Goal: Task Accomplishment & Management: Use online tool/utility

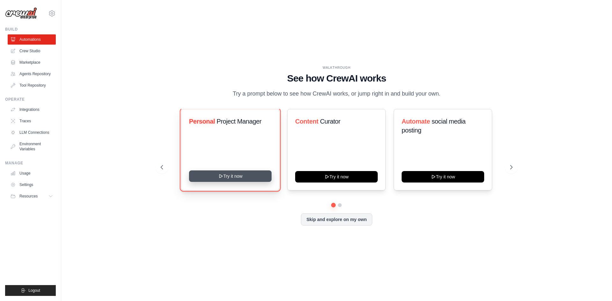
click at [227, 176] on button "Try it now" at bounding box center [230, 176] width 83 height 11
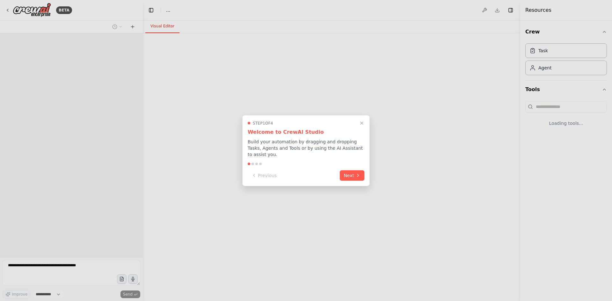
select select "****"
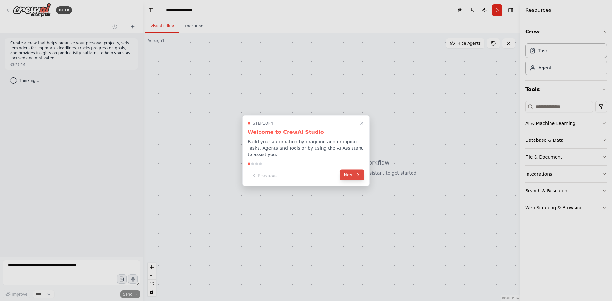
drag, startPoint x: 351, startPoint y: 174, endPoint x: 356, endPoint y: 173, distance: 5.0
click at [356, 173] on button "Next" at bounding box center [352, 175] width 25 height 11
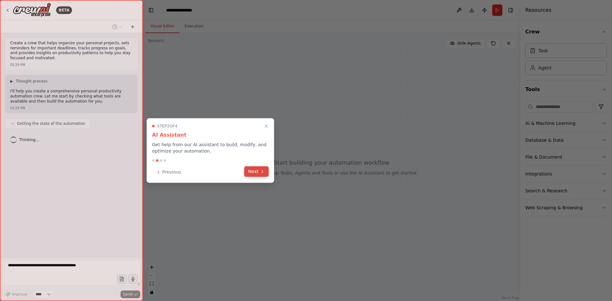
click at [257, 171] on button "Next" at bounding box center [256, 171] width 25 height 11
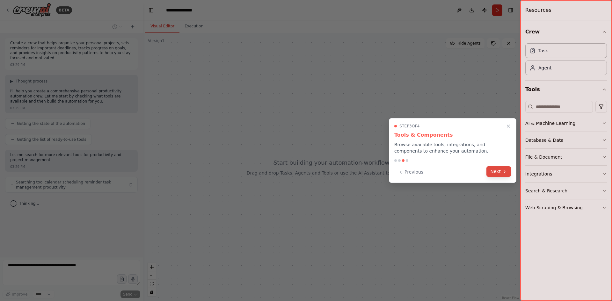
click at [495, 171] on button "Next" at bounding box center [499, 171] width 25 height 11
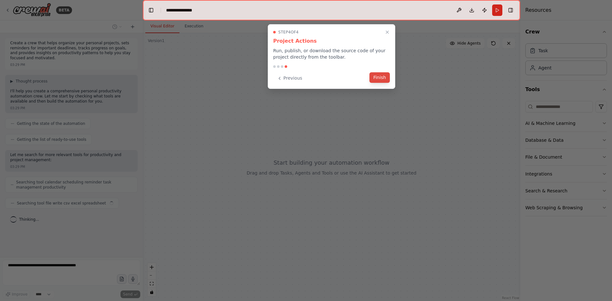
click at [382, 77] on button "Finish" at bounding box center [380, 77] width 20 height 11
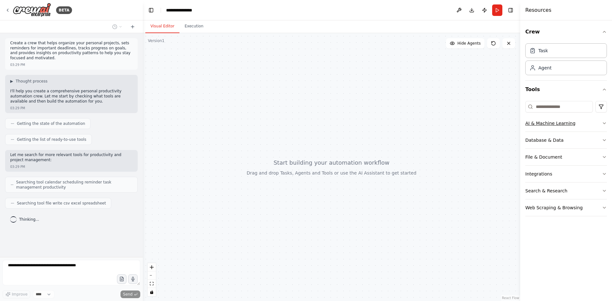
click at [584, 122] on button "AI & Machine Learning" at bounding box center [567, 123] width 82 height 17
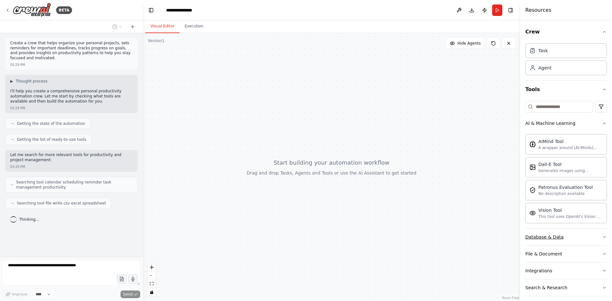
click at [550, 242] on button "Database & Data" at bounding box center [567, 237] width 82 height 17
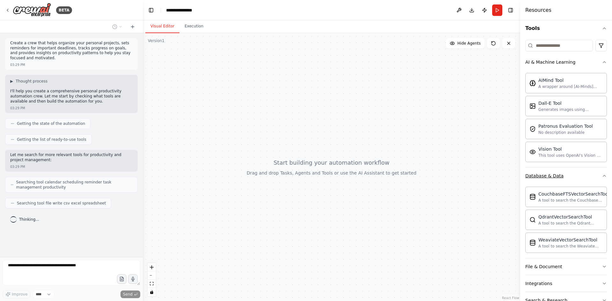
scroll to position [96, 0]
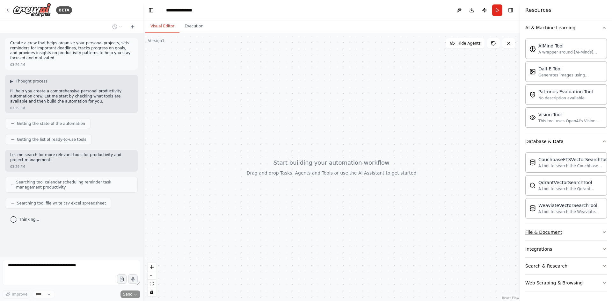
click at [561, 234] on button "File & Document" at bounding box center [567, 232] width 82 height 17
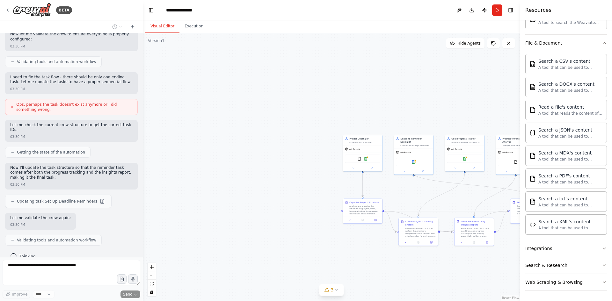
scroll to position [429, 0]
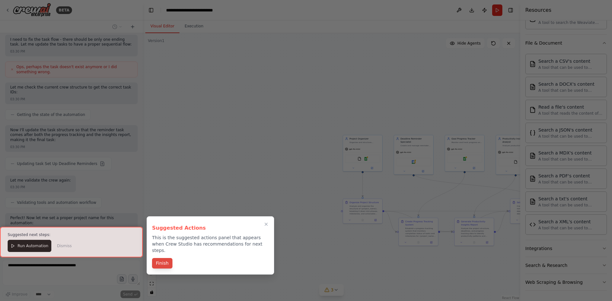
click at [165, 258] on button "Finish" at bounding box center [162, 263] width 20 height 11
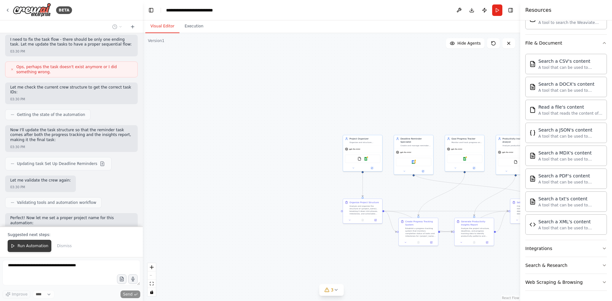
click at [35, 247] on span "Run Automation" at bounding box center [33, 246] width 31 height 5
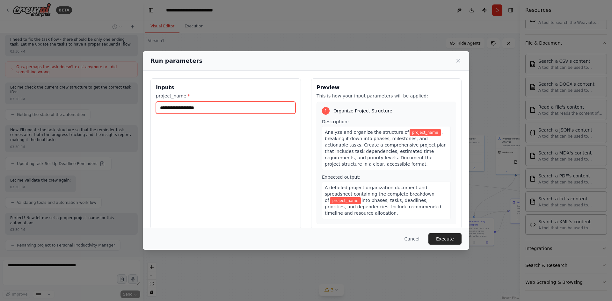
click at [215, 110] on input "project_name *" at bounding box center [226, 108] width 140 height 12
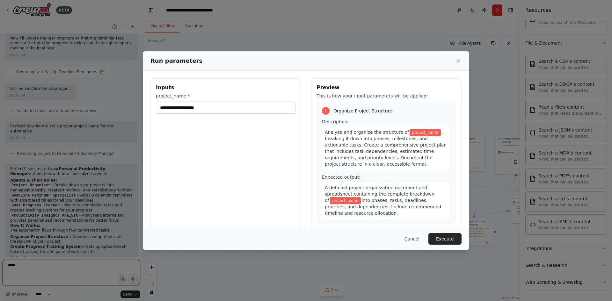
type textarea "*****"
click at [217, 109] on input "project_name *" at bounding box center [226, 108] width 140 height 12
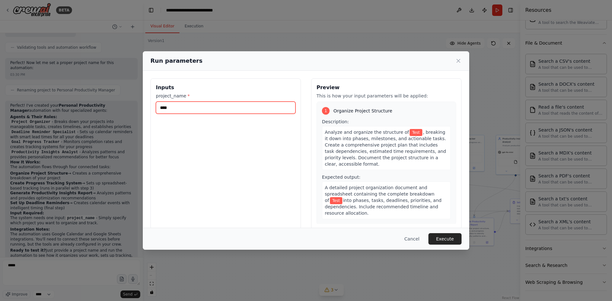
scroll to position [589, 0]
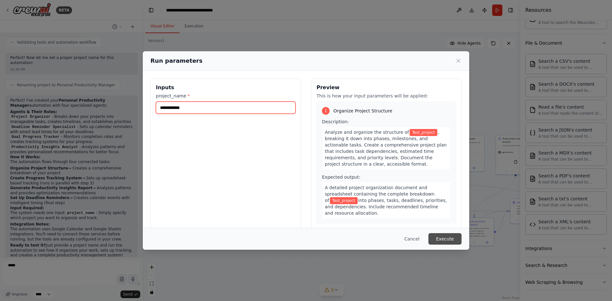
type input "**********"
click at [444, 239] on button "Execute" at bounding box center [445, 238] width 33 height 11
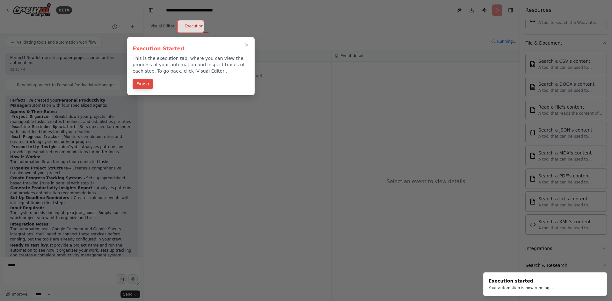
click at [141, 86] on button "Finish" at bounding box center [143, 84] width 20 height 11
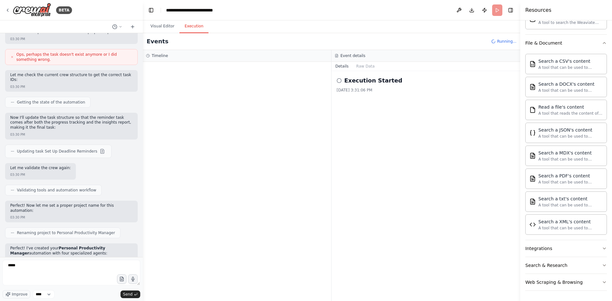
scroll to position [430, 0]
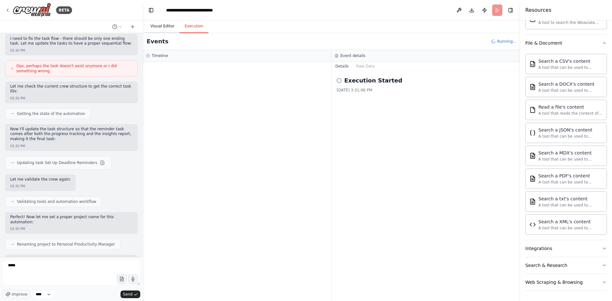
click at [165, 27] on button "Visual Editor" at bounding box center [162, 26] width 34 height 13
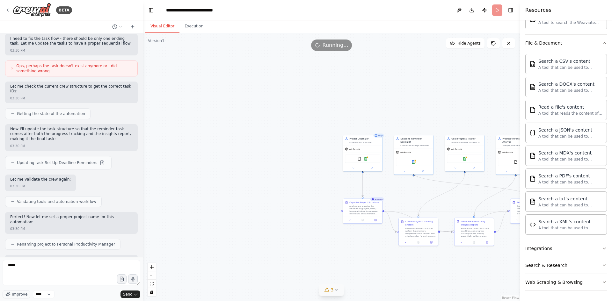
click at [341, 290] on button "3" at bounding box center [332, 290] width 25 height 12
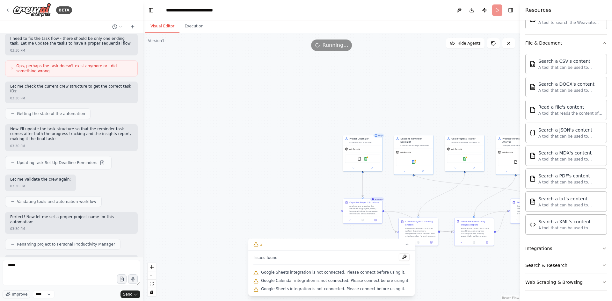
click at [438, 264] on div ".deletable-edge-delete-btn { width: 20px; height: 20px; border: 0px solid #ffff…" at bounding box center [332, 167] width 378 height 268
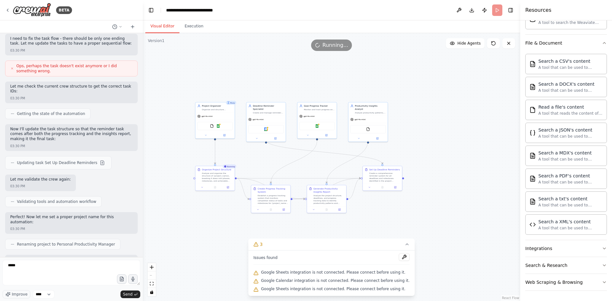
drag, startPoint x: 439, startPoint y: 268, endPoint x: 337, endPoint y: 228, distance: 109.5
click at [295, 234] on div ".deletable-edge-delete-btn { width: 20px; height: 20px; border: 0px solid #ffff…" at bounding box center [332, 167] width 378 height 268
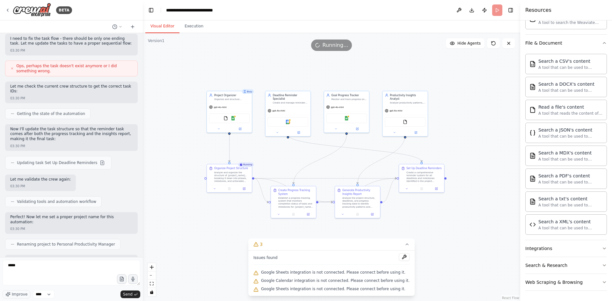
drag, startPoint x: 433, startPoint y: 139, endPoint x: 463, endPoint y: 144, distance: 30.4
click at [462, 144] on div ".deletable-edge-delete-btn { width: 20px; height: 20px; border: 0px solid #ffff…" at bounding box center [332, 167] width 378 height 268
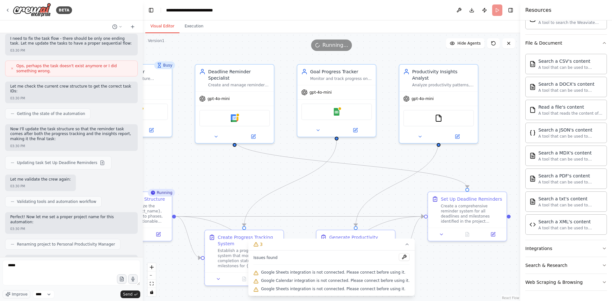
drag, startPoint x: 447, startPoint y: 135, endPoint x: 499, endPoint y: 141, distance: 52.3
click at [499, 141] on div ".deletable-edge-delete-btn { width: 20px; height: 20px; border: 0px solid #ffff…" at bounding box center [332, 167] width 378 height 268
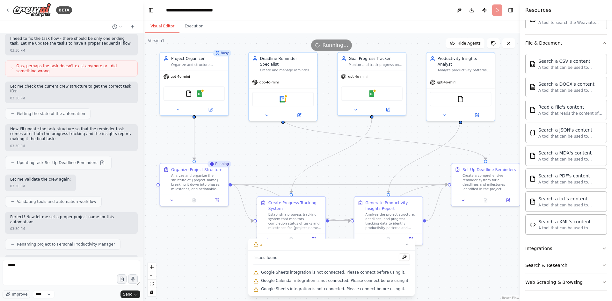
drag, startPoint x: 232, startPoint y: 175, endPoint x: 266, endPoint y: 151, distance: 41.3
click at [266, 151] on div ".deletable-edge-delete-btn { width: 20px; height: 20px; border: 0px solid #ffff…" at bounding box center [332, 167] width 378 height 268
click at [171, 198] on icon at bounding box center [172, 199] width 4 height 4
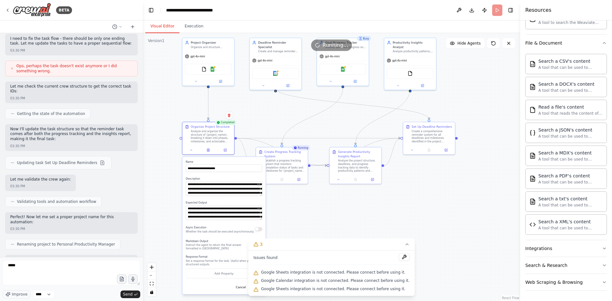
drag, startPoint x: 245, startPoint y: 159, endPoint x: 260, endPoint y: 119, distance: 43.5
click at [260, 119] on div ".deletable-edge-delete-btn { width: 20px; height: 20px; border: 0px solid #ffff…" at bounding box center [332, 167] width 378 height 268
click at [192, 148] on icon at bounding box center [192, 150] width 4 height 4
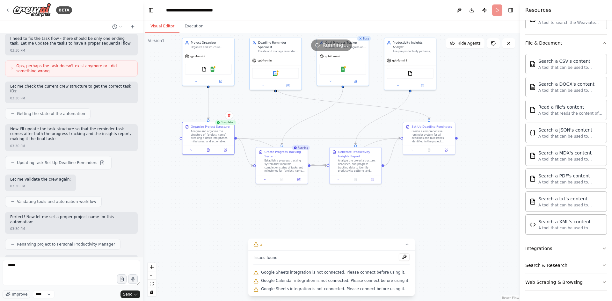
click at [264, 124] on div ".deletable-edge-delete-btn { width: 20px; height: 20px; border: 0px solid #ffff…" at bounding box center [332, 167] width 378 height 268
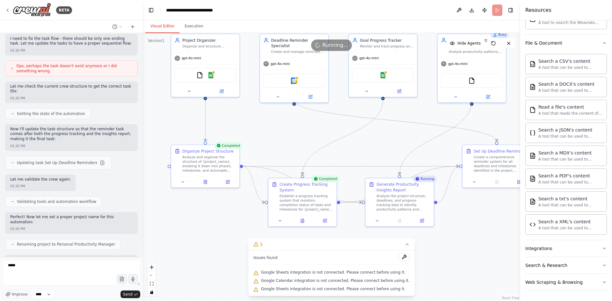
drag, startPoint x: 283, startPoint y: 131, endPoint x: 290, endPoint y: 150, distance: 19.9
click at [290, 150] on div ".deletable-edge-delete-btn { width: 20px; height: 20px; border: 0px solid #ffff…" at bounding box center [332, 167] width 378 height 268
click at [399, 257] on button at bounding box center [404, 258] width 11 height 8
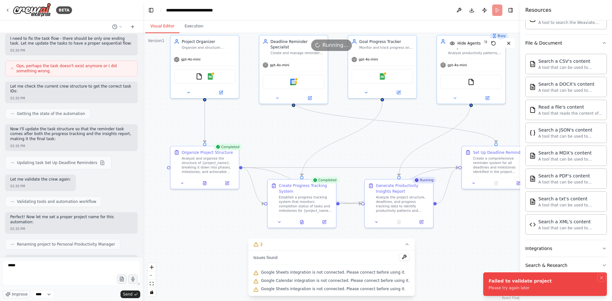
click at [603, 278] on icon "Notifications (F8)" at bounding box center [601, 278] width 5 height 5
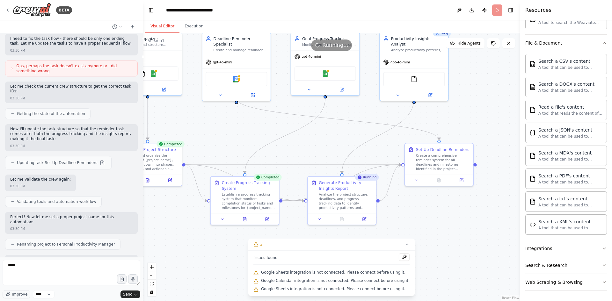
drag, startPoint x: 466, startPoint y: 234, endPoint x: 409, endPoint y: 231, distance: 57.2
click at [409, 231] on div ".deletable-edge-delete-btn { width: 20px; height: 20px; border: 0px solid #ffff…" at bounding box center [332, 167] width 378 height 268
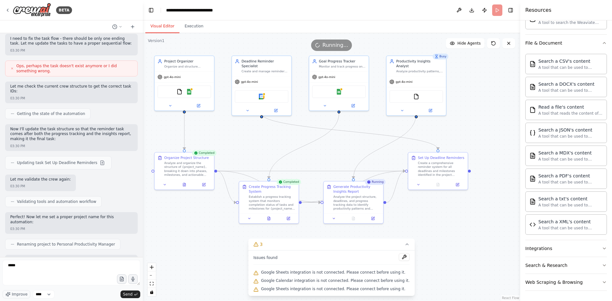
drag, startPoint x: 263, startPoint y: 40, endPoint x: 314, endPoint y: 48, distance: 51.5
click at [314, 48] on div "Running..." at bounding box center [332, 45] width 378 height 11
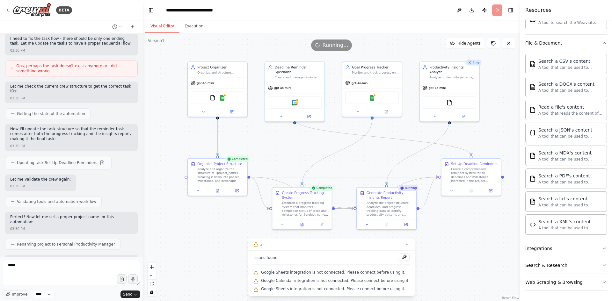
drag, startPoint x: 226, startPoint y: 136, endPoint x: 258, endPoint y: 143, distance: 32.6
click at [258, 143] on div ".deletable-edge-delete-btn { width: 20px; height: 20px; border: 0px solid #ffff…" at bounding box center [332, 167] width 378 height 268
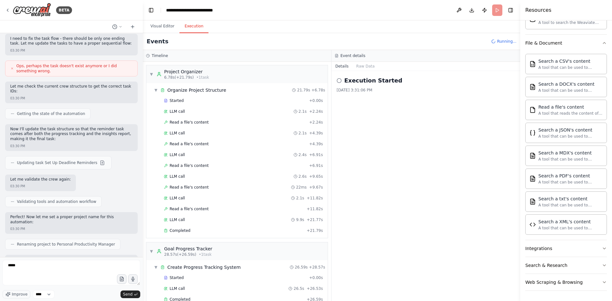
click at [194, 25] on button "Execution" at bounding box center [194, 26] width 29 height 13
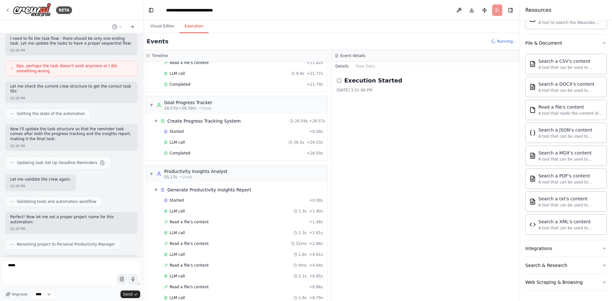
scroll to position [0, 0]
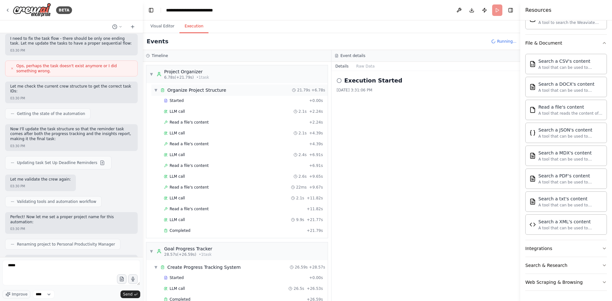
click at [155, 89] on span "▼" at bounding box center [156, 90] width 4 height 5
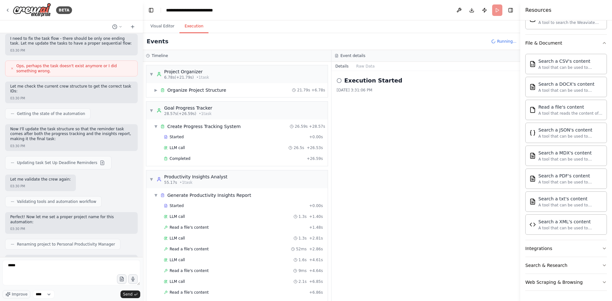
click at [150, 107] on div "▼ Project Organizer 6.78s (+21.79s) • 1 task ▶ Organize Project Structure 21.79…" at bounding box center [237, 182] width 188 height 240
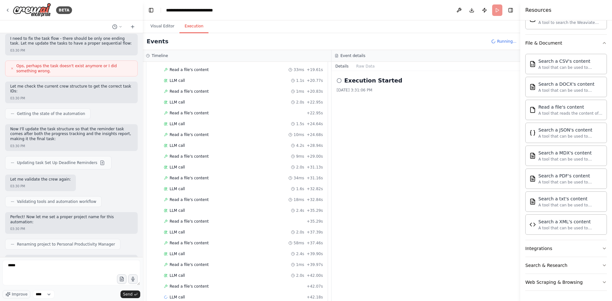
click at [148, 109] on div "▼ Generate Productivity Insights Report Started + 0.00s LLM call 1.3s + 1.40s R…" at bounding box center [236, 48] width 181 height 513
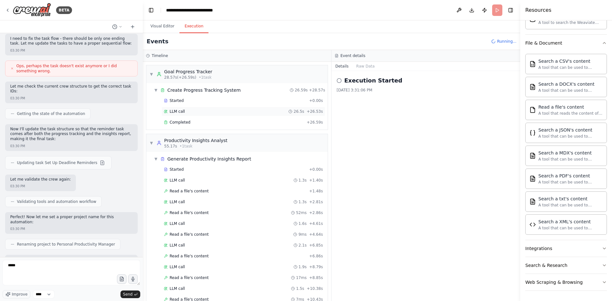
scroll to position [25, 0]
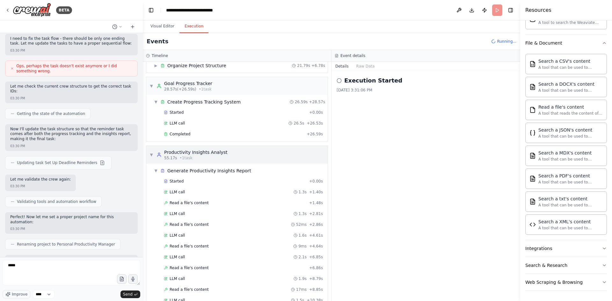
click at [150, 152] on div "▼ Productivity Insights Analyst 55.17s • 1 task" at bounding box center [189, 154] width 78 height 11
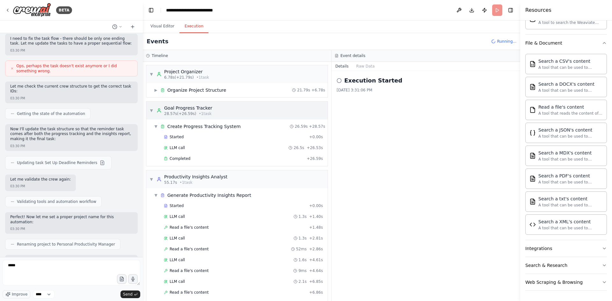
click at [151, 110] on span "▼" at bounding box center [152, 110] width 4 height 5
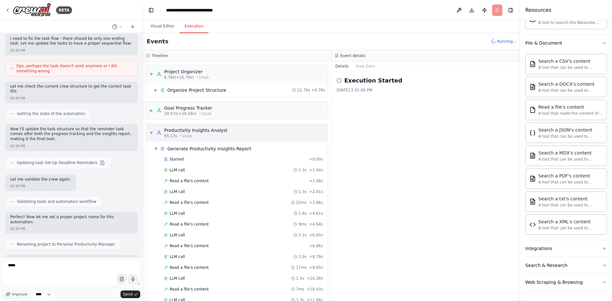
click at [151, 133] on span "▼" at bounding box center [152, 132] width 4 height 5
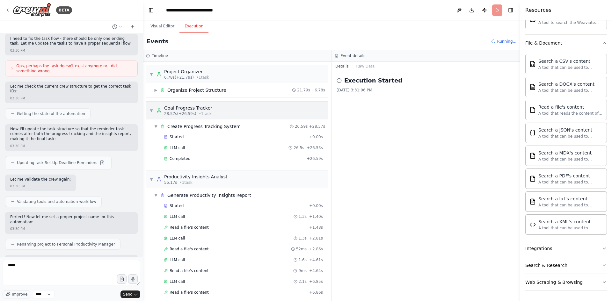
click at [151, 111] on span "▼" at bounding box center [152, 110] width 4 height 5
click at [151, 74] on span "▼" at bounding box center [152, 74] width 4 height 5
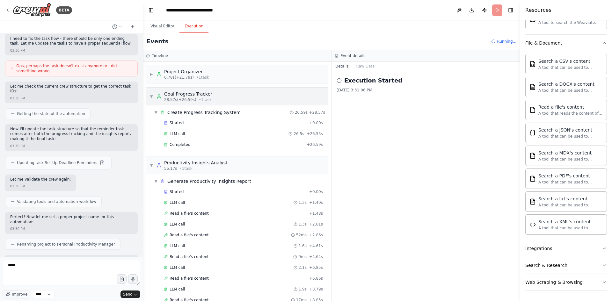
click at [151, 95] on span "▼" at bounding box center [152, 96] width 4 height 5
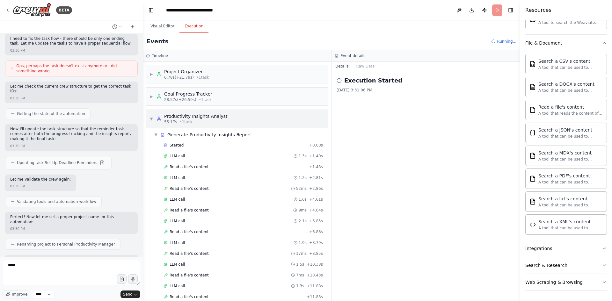
click at [149, 118] on div "▼ Productivity Insights Analyst 55.17s • 1 task" at bounding box center [236, 119] width 181 height 18
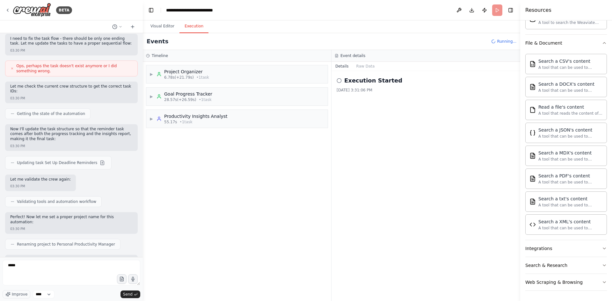
click at [339, 80] on icon at bounding box center [339, 80] width 5 height 5
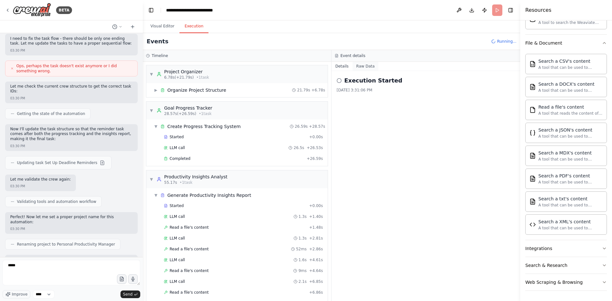
click at [364, 68] on button "Raw Data" at bounding box center [366, 66] width 26 height 9
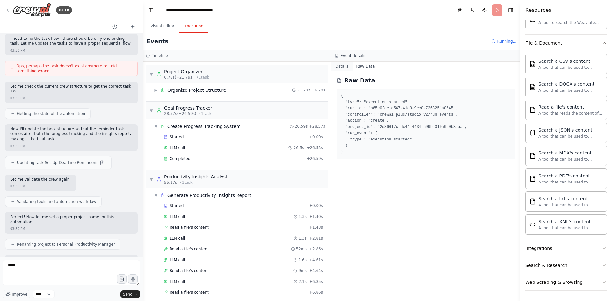
click at [344, 67] on button "Details" at bounding box center [342, 66] width 21 height 9
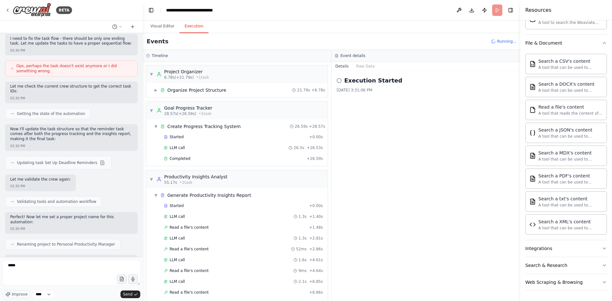
click at [156, 54] on h3 "Timeline" at bounding box center [160, 55] width 16 height 5
click at [150, 73] on span "▼" at bounding box center [152, 74] width 4 height 5
click at [148, 98] on div "▼ Project Organizer 6.78s (+21.79s) • 1 task ▶ Organize Project Structure 21.79…" at bounding box center [237, 182] width 188 height 240
click at [150, 106] on div "▼ Goal Progress Tracker 28.57s (+26.59s) • 1 task" at bounding box center [181, 110] width 63 height 11
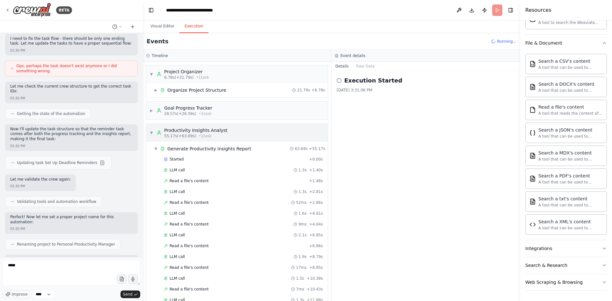
click at [153, 133] on span "▼" at bounding box center [152, 132] width 4 height 5
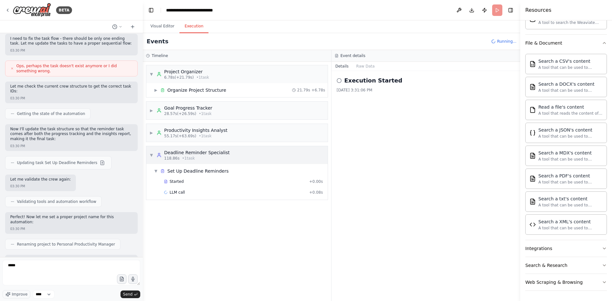
click at [150, 154] on span "▼" at bounding box center [152, 155] width 4 height 5
click at [151, 154] on span "▶" at bounding box center [152, 155] width 4 height 5
click at [152, 132] on span "▶" at bounding box center [152, 132] width 4 height 5
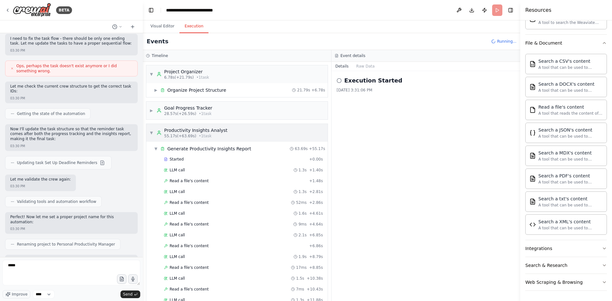
click at [152, 132] on span "▼" at bounding box center [152, 132] width 4 height 5
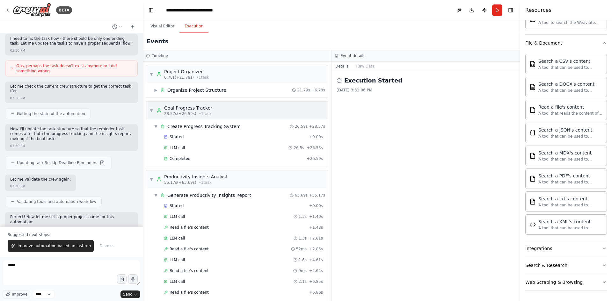
click at [152, 110] on span "▼" at bounding box center [152, 110] width 4 height 5
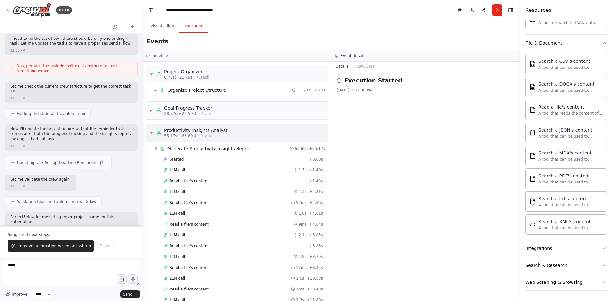
click at [151, 130] on div "▼ Productivity Insights Analyst 55.17s (+63.69s) • 1 task" at bounding box center [189, 132] width 78 height 11
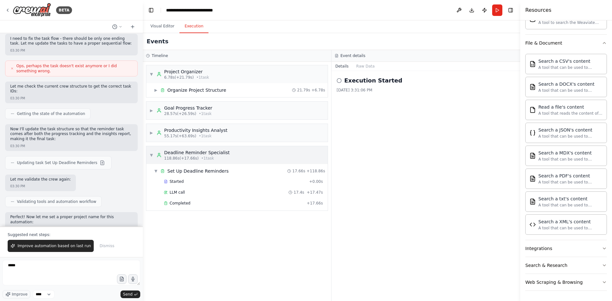
click at [151, 153] on span "▼" at bounding box center [152, 155] width 4 height 5
click at [151, 71] on div "▼ Project Organizer 6.78s (+21.79s) • 1 task" at bounding box center [180, 74] width 60 height 11
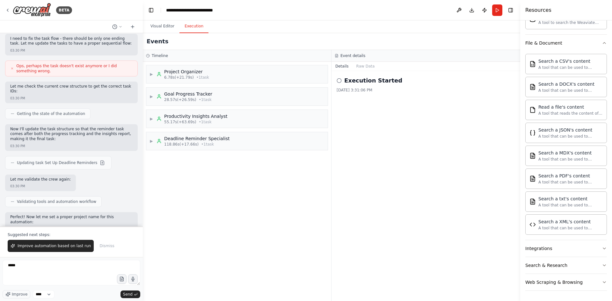
click at [422, 144] on div "Execution Started 9/19/2025, 3:31:06 PM" at bounding box center [426, 186] width 189 height 230
click at [361, 68] on button "Raw Data" at bounding box center [366, 66] width 26 height 9
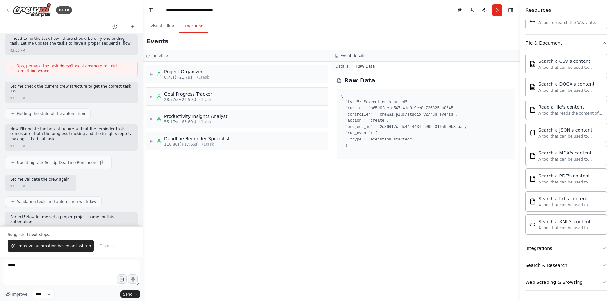
click at [341, 66] on button "Details" at bounding box center [342, 66] width 21 height 9
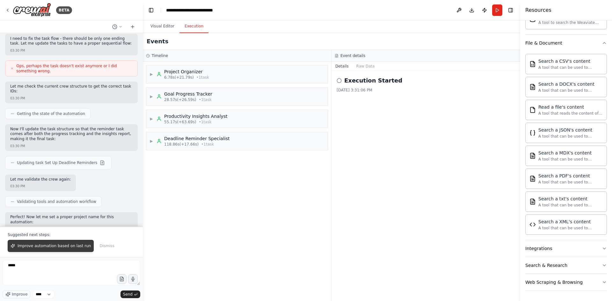
click at [51, 249] on button "Improve automation based on last run" at bounding box center [51, 246] width 86 height 12
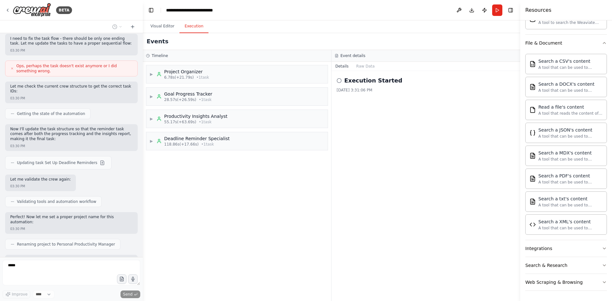
scroll to position [606, 0]
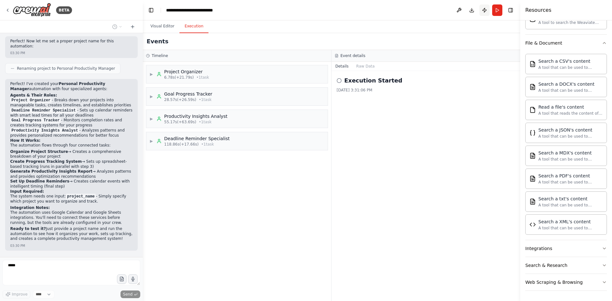
click at [484, 10] on button "Publish" at bounding box center [485, 9] width 10 height 11
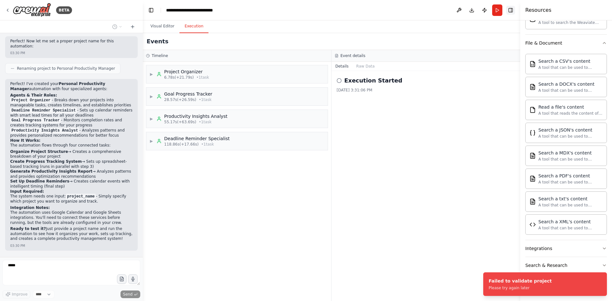
click at [511, 9] on button "Toggle Right Sidebar" at bounding box center [510, 10] width 9 height 9
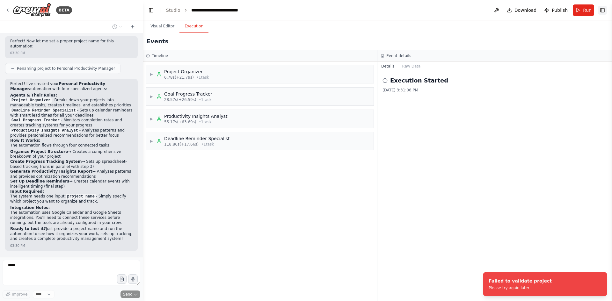
click at [602, 9] on button "Toggle Right Sidebar" at bounding box center [602, 10] width 9 height 9
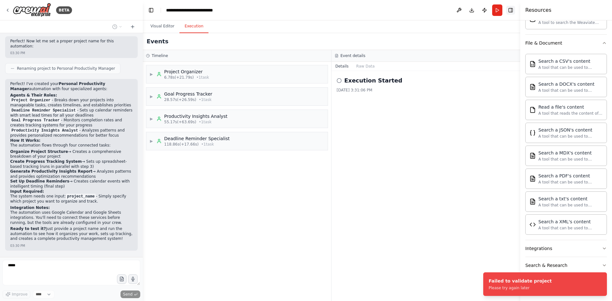
click at [510, 11] on button "Toggle Right Sidebar" at bounding box center [510, 10] width 9 height 9
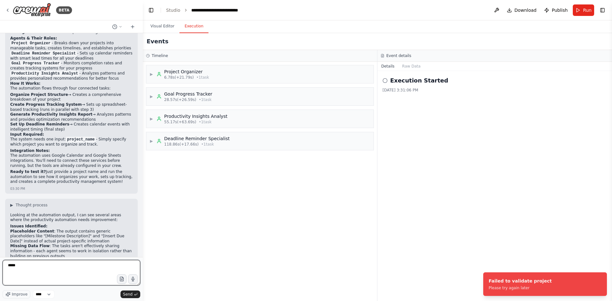
scroll to position [800, 0]
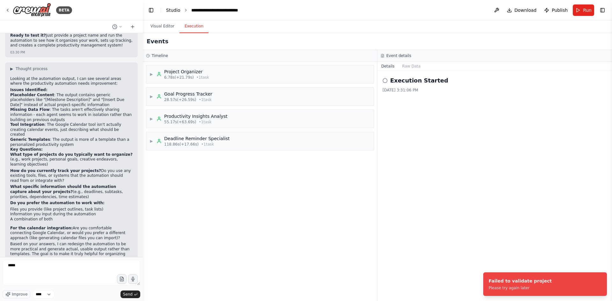
click at [172, 12] on link "Studio" at bounding box center [173, 10] width 14 height 5
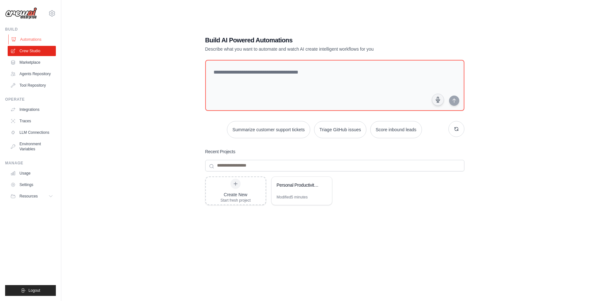
click at [34, 39] on link "Automations" at bounding box center [32, 39] width 48 height 10
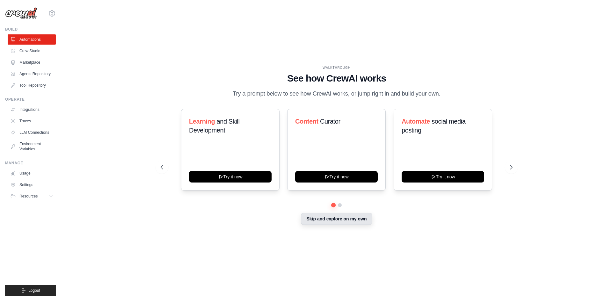
click at [356, 222] on button "Skip and explore on my own" at bounding box center [336, 219] width 71 height 12
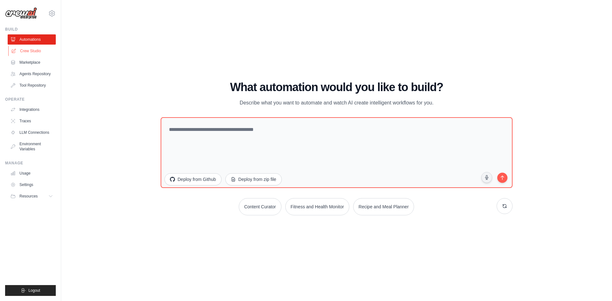
click at [40, 51] on link "Crew Studio" at bounding box center [32, 51] width 48 height 10
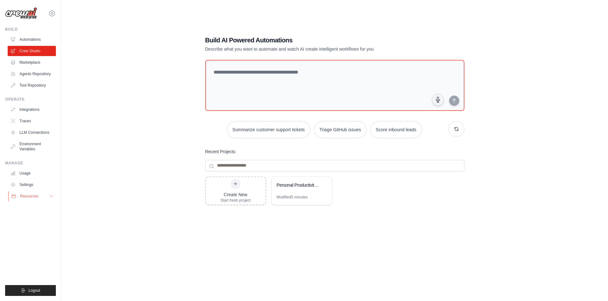
click at [47, 195] on button "Resources" at bounding box center [32, 196] width 48 height 10
click at [34, 134] on link "LLM Connections" at bounding box center [32, 133] width 48 height 10
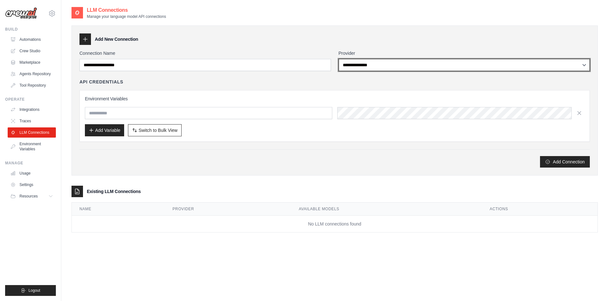
click at [350, 64] on select "**********" at bounding box center [463, 65] width 251 height 12
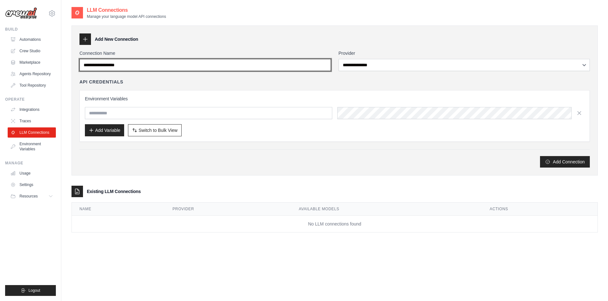
click at [148, 68] on input "Connection Name" at bounding box center [204, 65] width 251 height 12
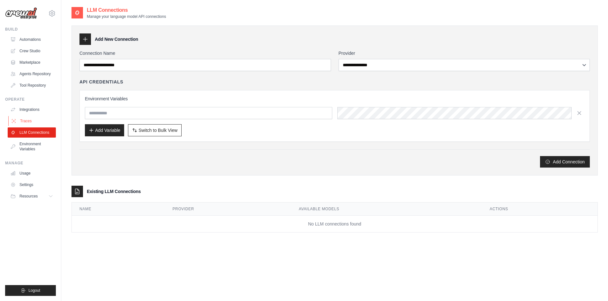
click at [31, 124] on link "Traces" at bounding box center [32, 121] width 48 height 10
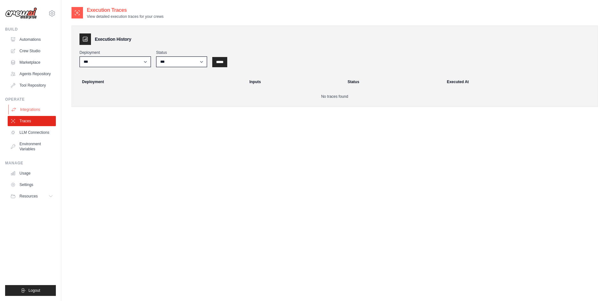
click at [35, 109] on link "Integrations" at bounding box center [32, 110] width 48 height 10
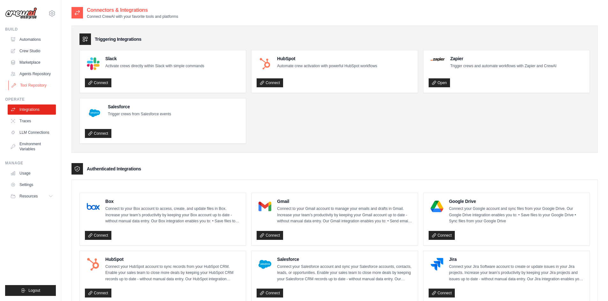
click at [38, 89] on link "Tool Repository" at bounding box center [32, 85] width 48 height 10
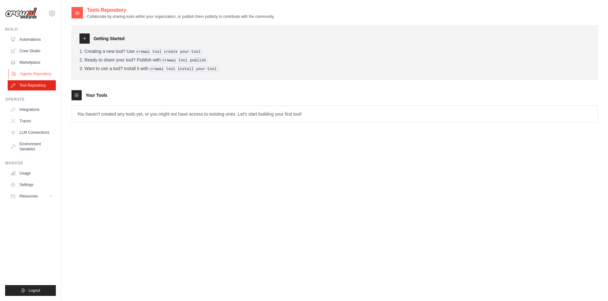
click at [46, 72] on link "Agents Repository" at bounding box center [32, 74] width 48 height 10
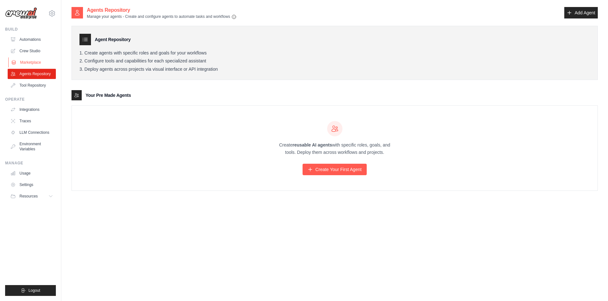
click at [42, 63] on link "Marketplace" at bounding box center [32, 62] width 48 height 10
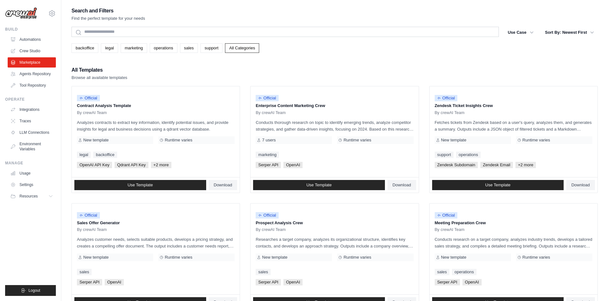
click at [42, 63] on link "Marketplace" at bounding box center [32, 62] width 48 height 10
click at [43, 51] on link "Crew Studio" at bounding box center [32, 51] width 48 height 10
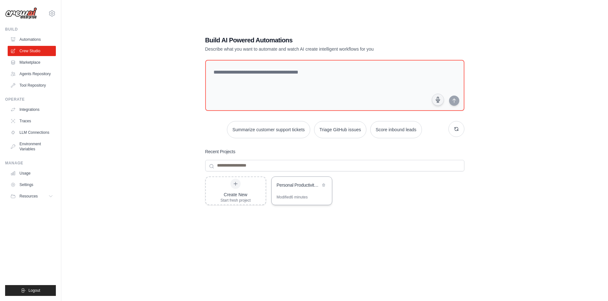
click at [300, 200] on div "Modified 6 minutes" at bounding box center [301, 200] width 60 height 10
click at [37, 61] on link "Marketplace" at bounding box center [32, 62] width 48 height 10
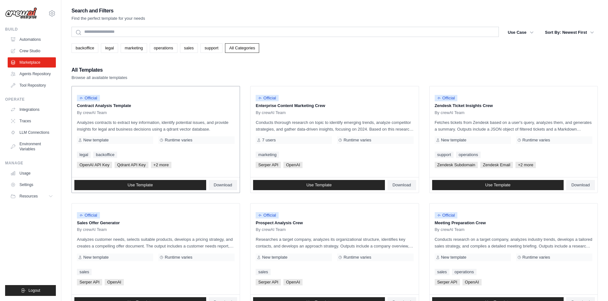
click at [136, 119] on p "Analyzes contracts to extract key information, identify potential issues, and p…" at bounding box center [156, 125] width 158 height 13
drag, startPoint x: 99, startPoint y: 122, endPoint x: 214, endPoint y: 126, distance: 114.9
click at [214, 126] on p "Analyzes contracts to extract key information, identify potential issues, and p…" at bounding box center [156, 125] width 158 height 13
click at [499, 247] on p "Conducts research on a target company, analyzes industry trends, develops a tai…" at bounding box center [513, 242] width 158 height 13
click at [499, 244] on p "Conducts research on a target company, analyzes industry trends, develops a tai…" at bounding box center [513, 242] width 158 height 13
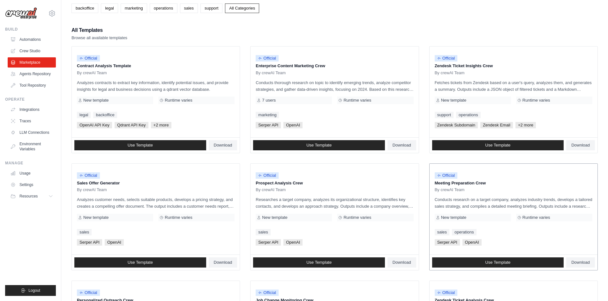
scroll to position [96, 0]
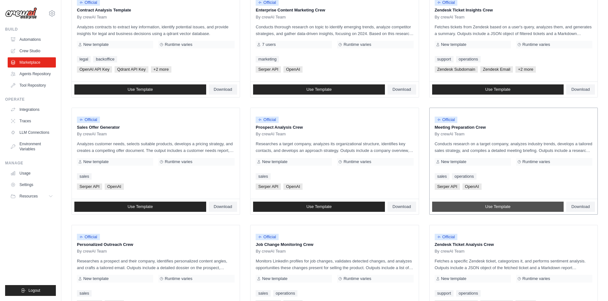
click at [501, 205] on span "Use Template" at bounding box center [497, 206] width 25 height 5
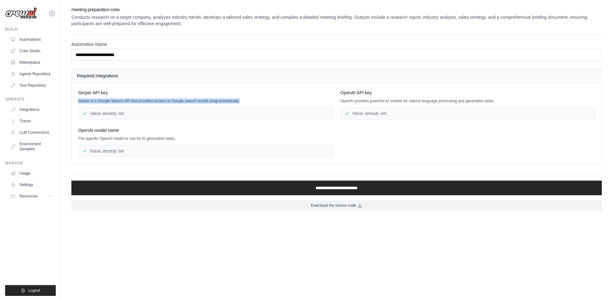
drag, startPoint x: 78, startPoint y: 100, endPoint x: 278, endPoint y: 100, distance: 200.6
click at [278, 100] on div "Serper API key Serper is a Google Search API that provides access to Google sea…" at bounding box center [337, 123] width 530 height 80
click at [278, 100] on p "Serper is a Google Search API that provides access to Google search results pro…" at bounding box center [205, 101] width 255 height 5
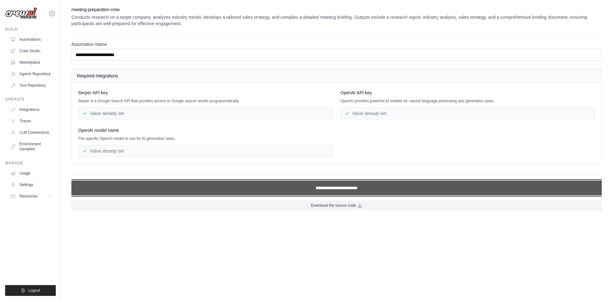
click at [261, 186] on input "**********" at bounding box center [336, 188] width 531 height 15
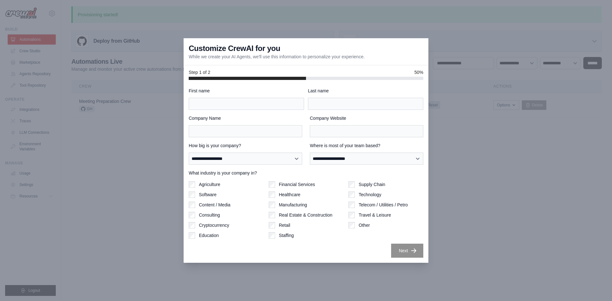
drag, startPoint x: 188, startPoint y: 56, endPoint x: 376, endPoint y: 62, distance: 188.6
click at [376, 62] on div "Customize CrewAI for you While we create your AI Agents, we'll use this informa…" at bounding box center [306, 51] width 245 height 27
click at [293, 98] on div "First name" at bounding box center [246, 99] width 115 height 22
click at [290, 103] on input "First name" at bounding box center [246, 104] width 115 height 12
type input "**********"
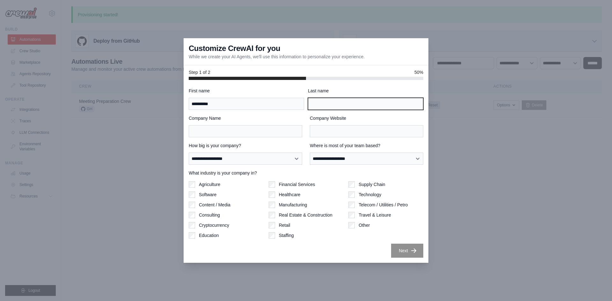
type input "*******"
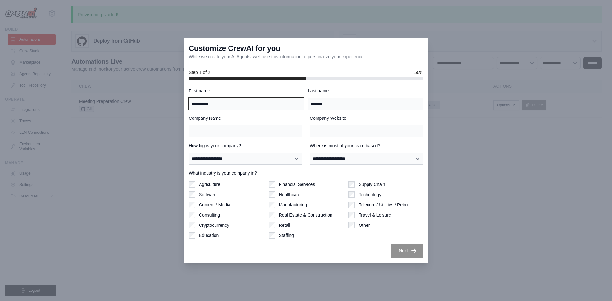
drag, startPoint x: 203, startPoint y: 104, endPoint x: 336, endPoint y: 104, distance: 133.0
click at [336, 104] on div "**********" at bounding box center [306, 99] width 235 height 22
type input "*****"
click at [381, 118] on label "Company Website" at bounding box center [367, 118] width 114 height 6
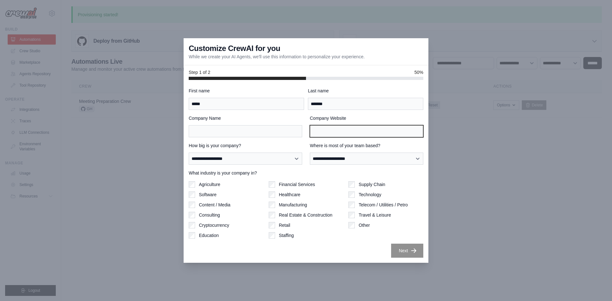
click at [381, 125] on input "Company Website" at bounding box center [367, 131] width 114 height 12
click at [360, 201] on div "**********" at bounding box center [306, 173] width 235 height 170
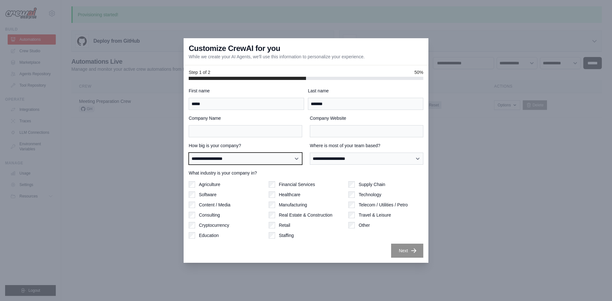
click at [255, 159] on select "**********" at bounding box center [246, 159] width 114 height 12
select select "**********"
click at [189, 153] on select "**********" at bounding box center [246, 159] width 114 height 12
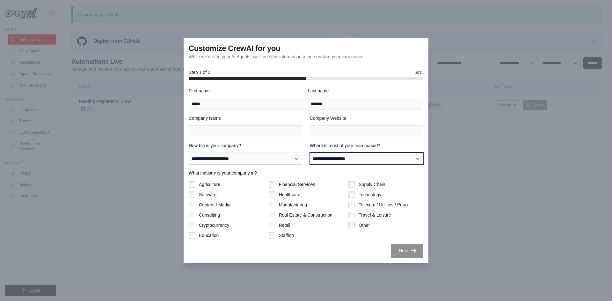
click at [343, 158] on select "**********" at bounding box center [367, 159] width 114 height 12
select select "******"
click at [310, 153] on select "**********" at bounding box center [367, 159] width 114 height 12
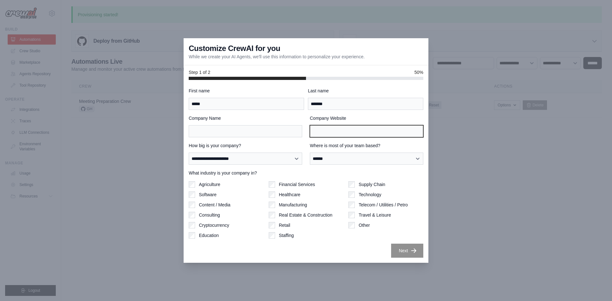
click at [360, 133] on input "Company Website" at bounding box center [367, 131] width 114 height 12
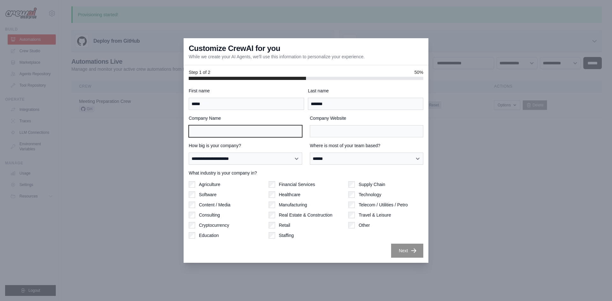
click at [239, 134] on input "Company Name" at bounding box center [246, 131] width 114 height 12
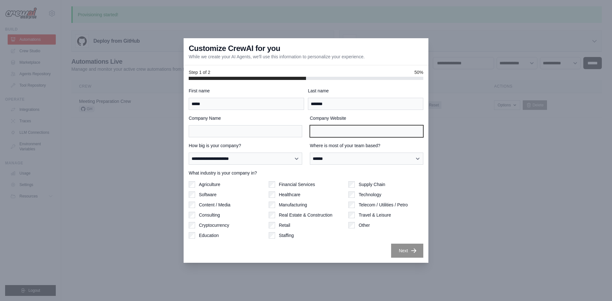
click at [345, 134] on input "Company Website" at bounding box center [367, 131] width 114 height 12
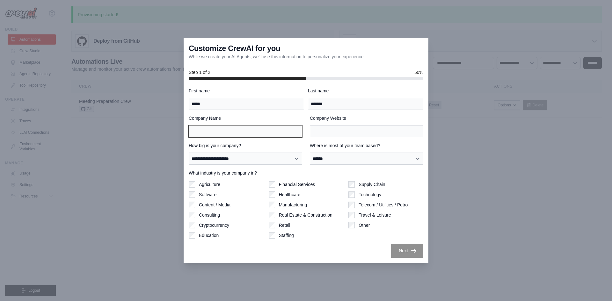
click at [234, 131] on input "Company Name" at bounding box center [246, 131] width 114 height 12
drag, startPoint x: 240, startPoint y: 130, endPoint x: 156, endPoint y: 129, distance: 84.2
click at [163, 129] on div "**********" at bounding box center [306, 150] width 612 height 301
type input "***"
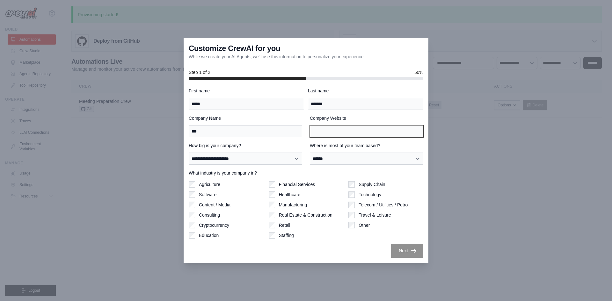
click at [353, 130] on input "Company Website" at bounding box center [367, 131] width 114 height 12
paste input "***"
type input "***"
click at [402, 247] on button "Next" at bounding box center [407, 251] width 32 height 14
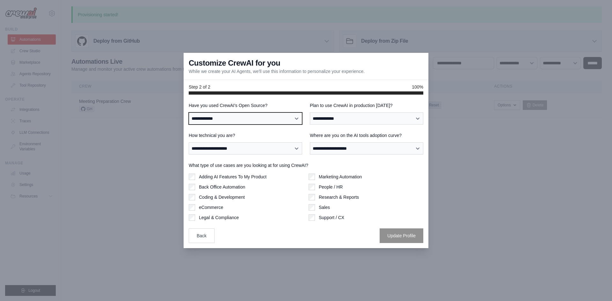
click at [273, 119] on select "**********" at bounding box center [246, 119] width 114 height 12
select select "**"
click at [189, 113] on select "**********" at bounding box center [246, 119] width 114 height 12
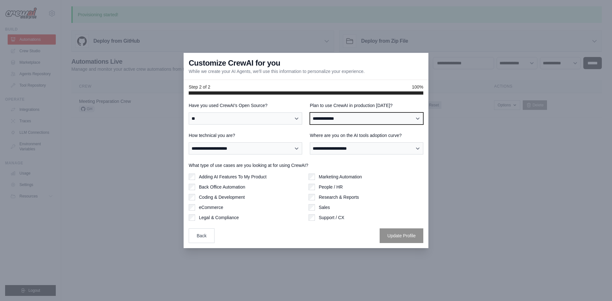
click at [341, 120] on select "**********" at bounding box center [367, 119] width 114 height 12
select select "*****"
click at [310, 113] on select "**********" at bounding box center [367, 119] width 114 height 12
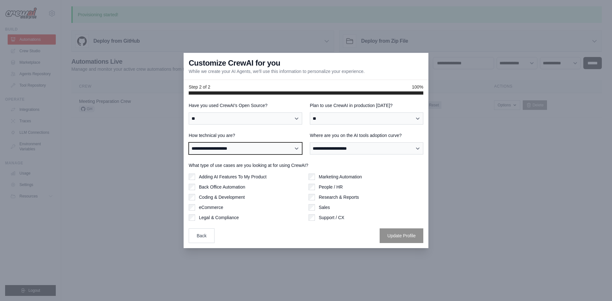
click at [269, 151] on select "**********" at bounding box center [246, 149] width 114 height 12
select select "**********"
click at [189, 143] on select "**********" at bounding box center [246, 149] width 114 height 12
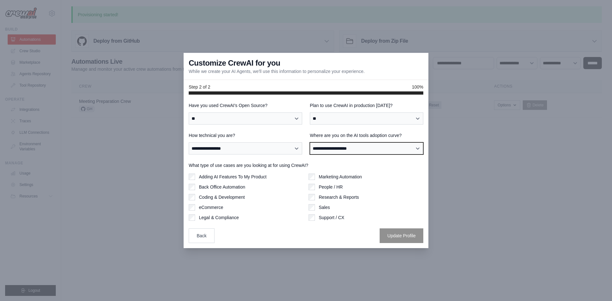
drag, startPoint x: 344, startPoint y: 148, endPoint x: 378, endPoint y: 176, distance: 44.8
click at [378, 176] on div "**********" at bounding box center [306, 172] width 235 height 141
select select "**********"
click at [310, 143] on select "**********" at bounding box center [367, 149] width 114 height 12
click at [221, 190] on label "Back Office Automation" at bounding box center [222, 187] width 46 height 6
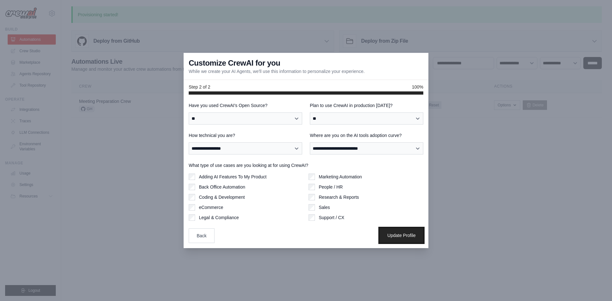
click at [401, 235] on button "Update Profile" at bounding box center [402, 235] width 44 height 15
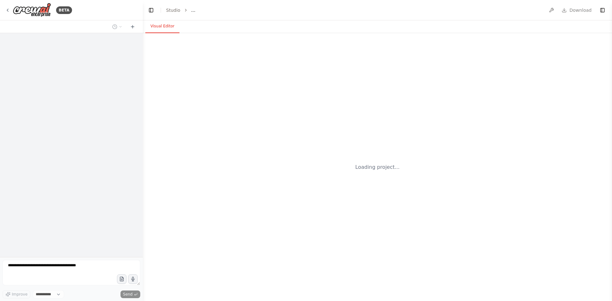
select select "****"
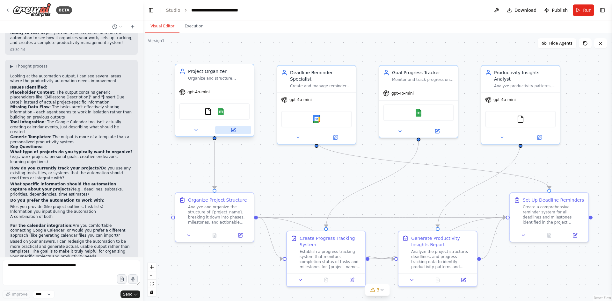
scroll to position [800, 0]
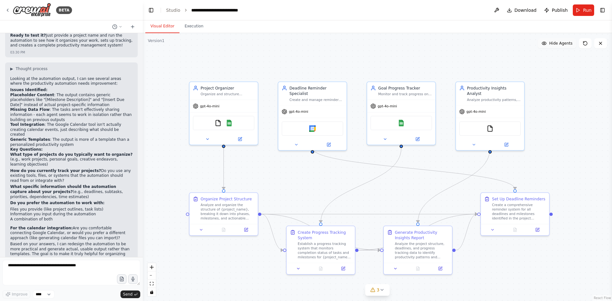
click at [563, 44] on span "Hide Agents" at bounding box center [561, 43] width 23 height 5
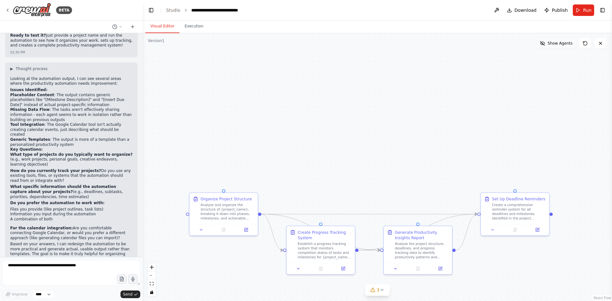
click at [563, 44] on span "Show Agents" at bounding box center [560, 43] width 25 height 5
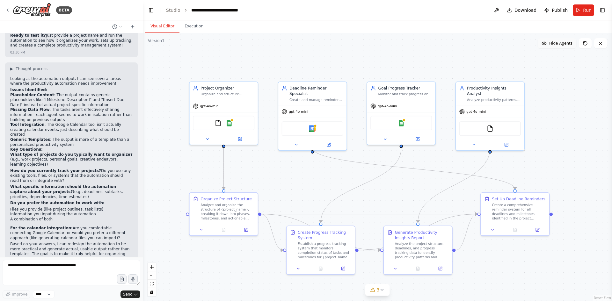
click at [563, 44] on span "Hide Agents" at bounding box center [561, 43] width 23 height 5
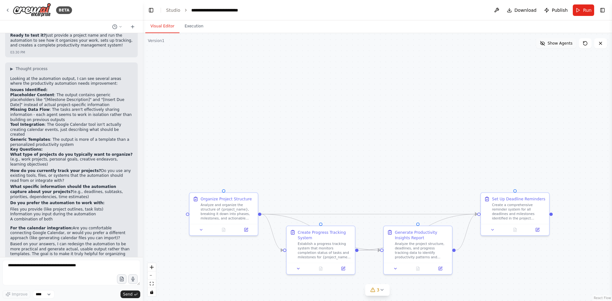
click at [563, 44] on span "Show Agents" at bounding box center [560, 43] width 25 height 5
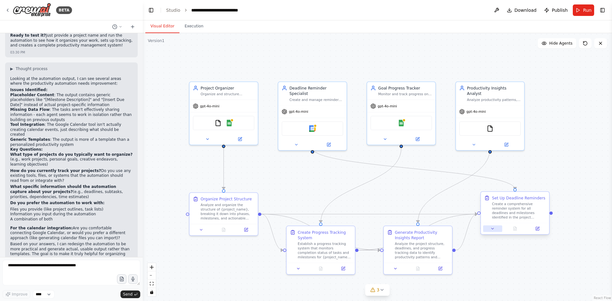
click at [494, 227] on icon at bounding box center [493, 229] width 4 height 4
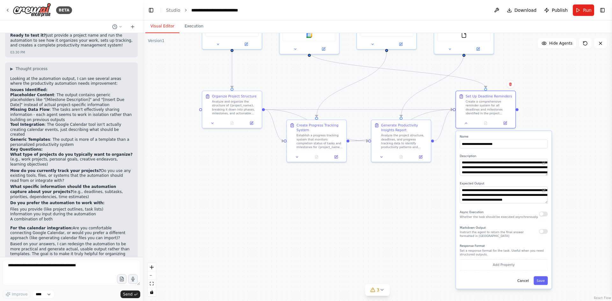
drag, startPoint x: 572, startPoint y: 216, endPoint x: 541, endPoint y: 106, distance: 114.4
click at [541, 106] on div ".deletable-edge-delete-btn { width: 20px; height: 20px; border: 0px solid #ffff…" at bounding box center [377, 167] width 469 height 268
click at [467, 124] on button at bounding box center [466, 123] width 17 height 6
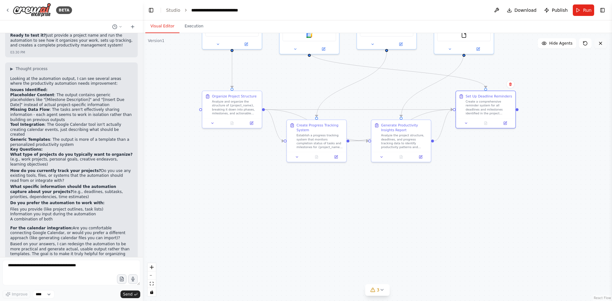
click at [599, 46] on icon at bounding box center [600, 43] width 5 height 5
click at [195, 96] on div ".deletable-edge-delete-btn { width: 20px; height: 20px; border: 0px solid #ffff…" at bounding box center [377, 167] width 469 height 268
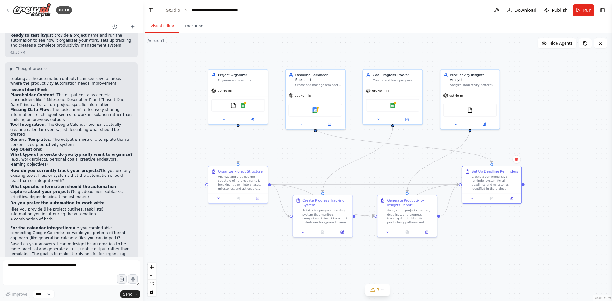
drag, startPoint x: 187, startPoint y: 73, endPoint x: 192, endPoint y: 138, distance: 65.3
click at [192, 138] on div ".deletable-edge-delete-btn { width: 20px; height: 20px; border: 0px solid #ffff…" at bounding box center [377, 167] width 469 height 268
click at [244, 106] on img at bounding box center [243, 105] width 6 height 6
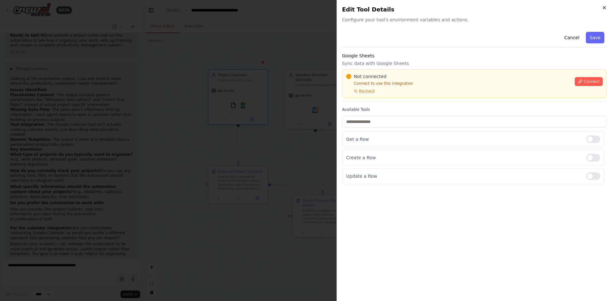
click at [602, 9] on icon "button" at bounding box center [604, 7] width 5 height 5
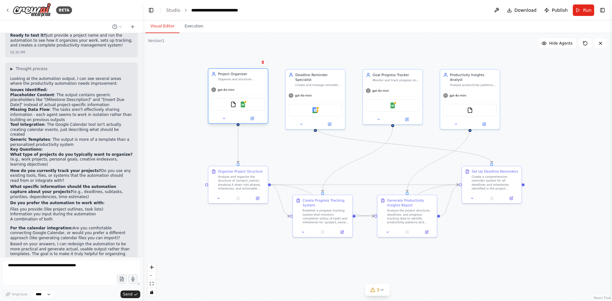
click at [218, 92] on span "gpt-4o-mini" at bounding box center [226, 90] width 17 height 4
click at [7, 11] on icon at bounding box center [7, 10] width 1 height 3
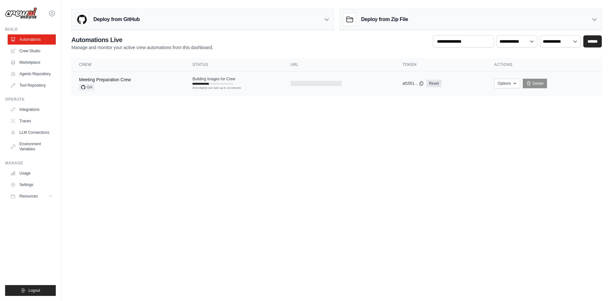
click at [209, 85] on div "First deploy can take up to 10 minutes" at bounding box center [213, 84] width 41 height 2
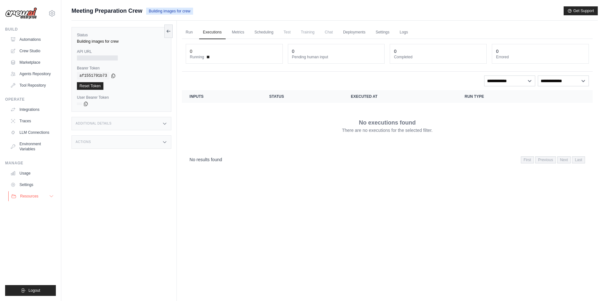
click at [49, 196] on icon at bounding box center [51, 196] width 5 height 5
click at [40, 41] on link "Automations" at bounding box center [32, 39] width 48 height 10
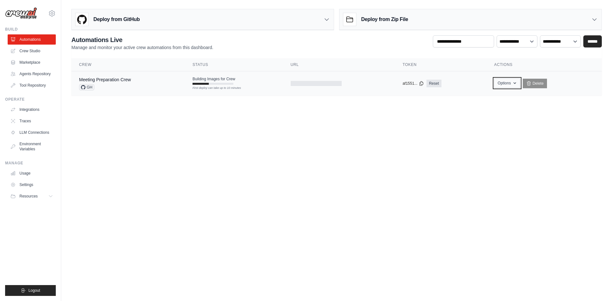
click at [504, 81] on button "Options" at bounding box center [507, 83] width 26 height 10
click at [340, 129] on body "[PERSON_NAME][EMAIL_ADDRESS][PERSON_NAME][DOMAIN_NAME] Settings Build Automatio…" at bounding box center [306, 150] width 612 height 301
click at [96, 81] on link "Meeting Preparation Crew" at bounding box center [105, 79] width 52 height 5
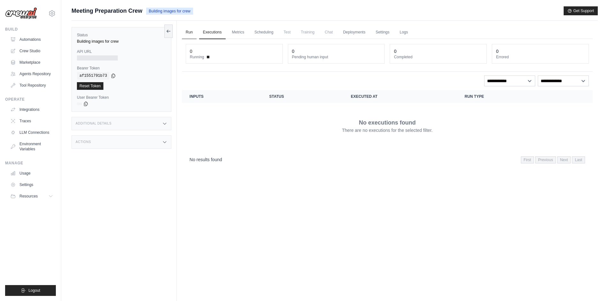
click at [189, 30] on link "Run" at bounding box center [189, 32] width 15 height 13
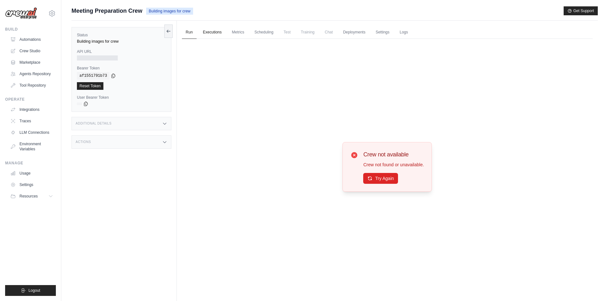
click at [220, 35] on link "Executions" at bounding box center [212, 32] width 26 height 13
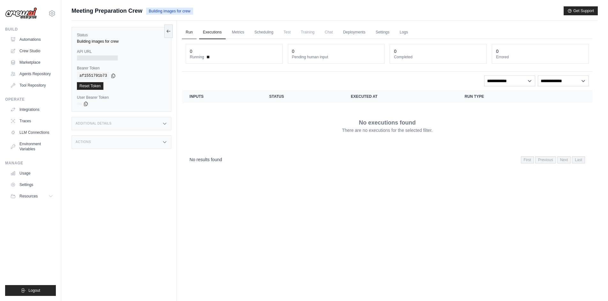
click at [194, 33] on link "Run" at bounding box center [189, 32] width 15 height 13
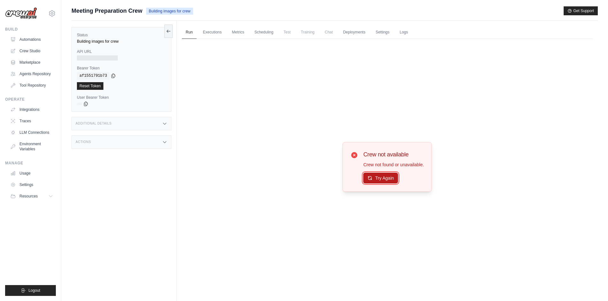
click at [395, 181] on button "Try Again" at bounding box center [380, 178] width 35 height 11
click at [208, 32] on link "Executions" at bounding box center [212, 32] width 26 height 13
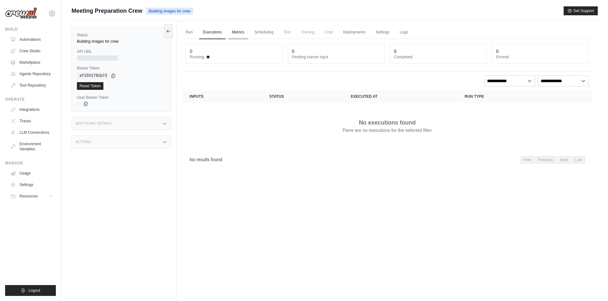
click at [235, 34] on link "Metrics" at bounding box center [238, 32] width 20 height 13
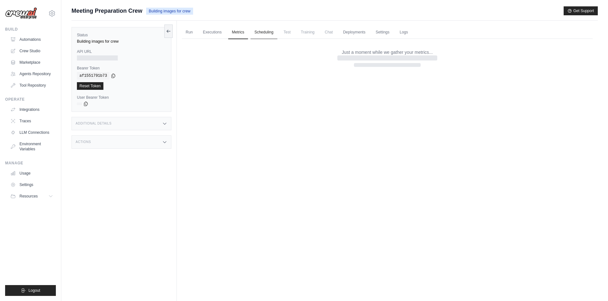
click at [269, 35] on link "Scheduling" at bounding box center [263, 32] width 26 height 13
click at [402, 31] on link "Logs" at bounding box center [403, 32] width 16 height 13
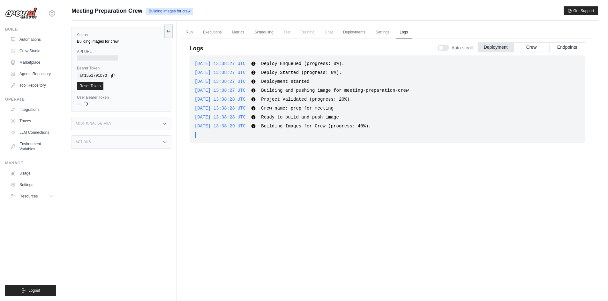
click at [401, 212] on div "2025-09-19 13:38:27 UTC Deploy Enqueued (progress: 0%). Show more Show less 202…" at bounding box center [386, 171] width 395 height 233
drag, startPoint x: 269, startPoint y: 115, endPoint x: 353, endPoint y: 115, distance: 83.6
click at [353, 115] on div "2025-09-19 13:38:28 UTC Ready to build and push image Show more Show less" at bounding box center [387, 117] width 385 height 6
drag, startPoint x: 264, startPoint y: 126, endPoint x: 422, endPoint y: 126, distance: 158.2
click at [422, 126] on div "2025-09-19 13:38:29 UTC Building Images for Crew (progress: 40%). Show more Sho…" at bounding box center [387, 126] width 385 height 6
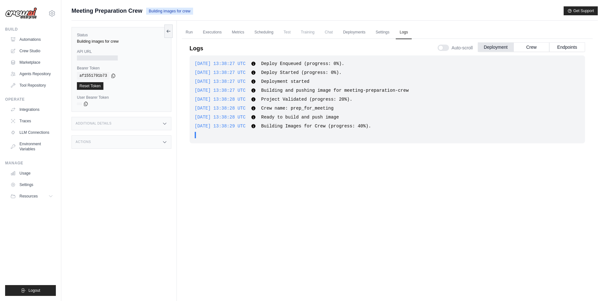
click at [339, 158] on div "2025-09-19 13:38:27 UTC Deploy Enqueued (progress: 0%). Show more Show less 202…" at bounding box center [386, 171] width 395 height 233
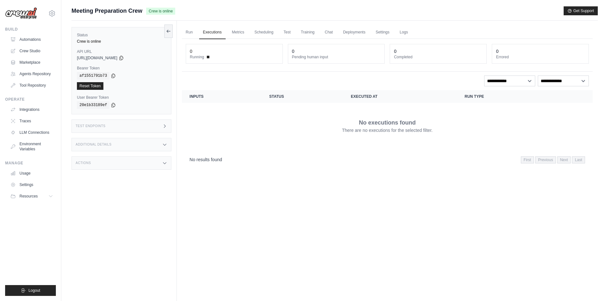
click at [14, 15] on img at bounding box center [21, 13] width 32 height 12
click at [191, 33] on link "Run" at bounding box center [189, 32] width 15 height 13
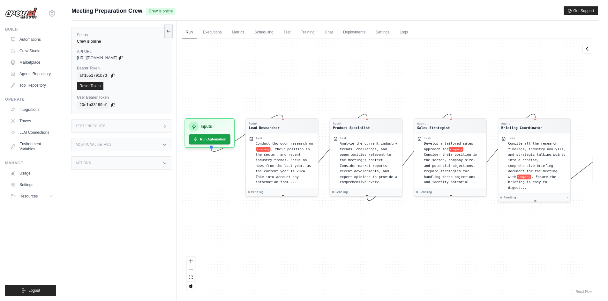
drag, startPoint x: 450, startPoint y: 263, endPoint x: 439, endPoint y: 250, distance: 17.2
click at [439, 250] on div "Agent Lead Researcher Task Conduct thorough research on company , their positio…" at bounding box center [387, 167] width 410 height 256
click at [208, 139] on button "Run Automation" at bounding box center [209, 137] width 43 height 11
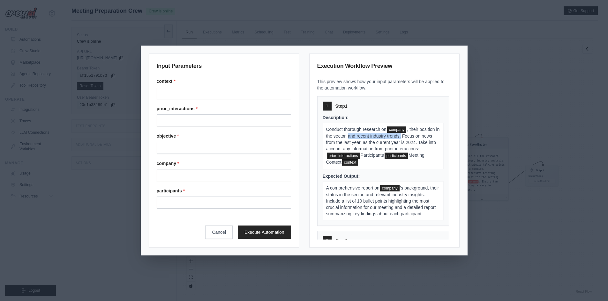
drag, startPoint x: 369, startPoint y: 136, endPoint x: 423, endPoint y: 137, distance: 53.3
click at [423, 137] on p "Conduct thorough research on company , their position in the sector, and recent…" at bounding box center [382, 146] width 121 height 47
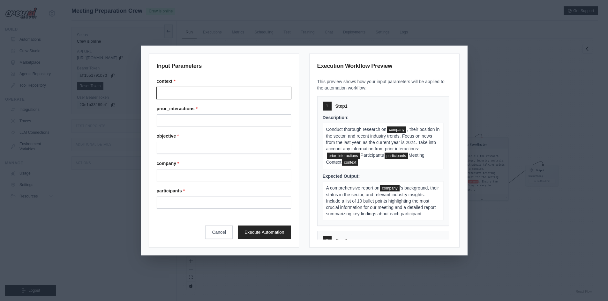
click at [235, 93] on input "Context" at bounding box center [224, 93] width 134 height 12
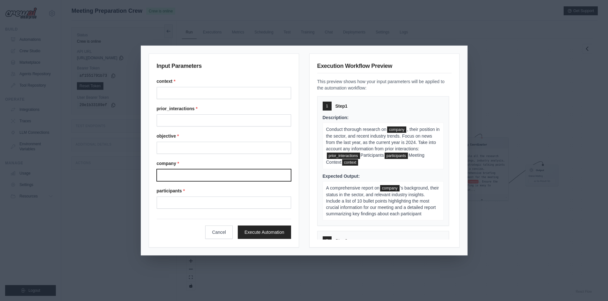
click at [205, 174] on input "Company" at bounding box center [224, 175] width 134 height 12
type input "**********"
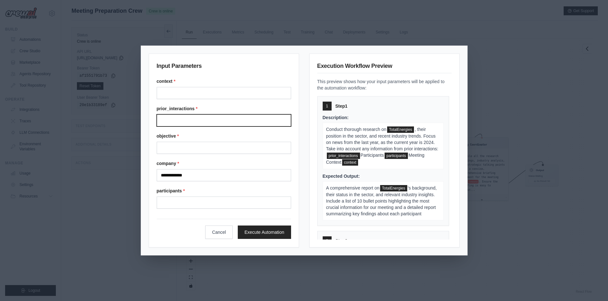
click at [274, 122] on input "Prior interactions" at bounding box center [224, 121] width 134 height 12
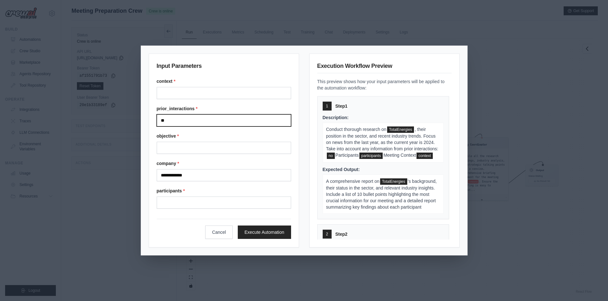
type input "**"
click at [214, 203] on input "Participants" at bounding box center [224, 203] width 134 height 12
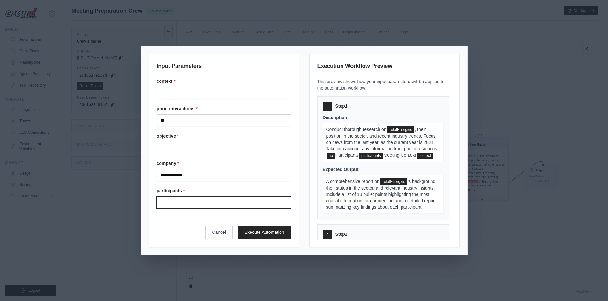
click at [216, 206] on input "Participants" at bounding box center [224, 203] width 134 height 12
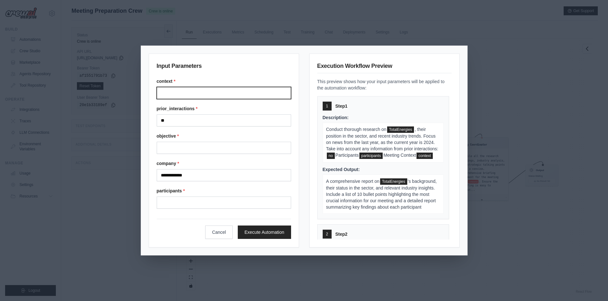
click at [220, 89] on input "Context" at bounding box center [224, 93] width 134 height 12
type input "*"
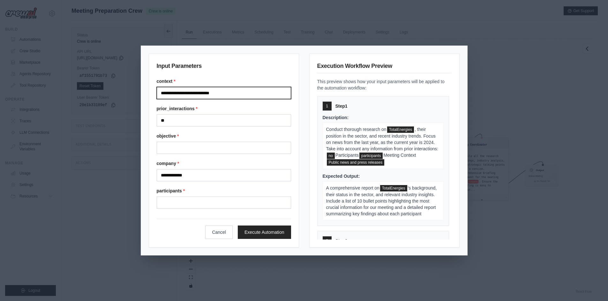
type input "**********"
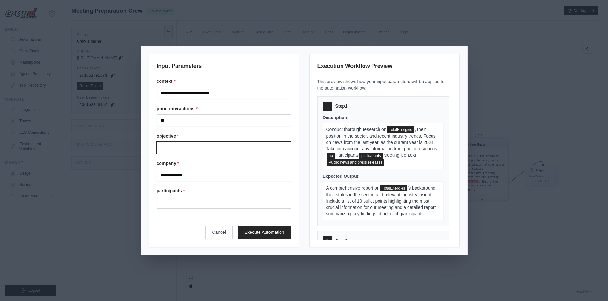
click at [212, 145] on input "Objective" at bounding box center [224, 148] width 134 height 12
type input "**********"
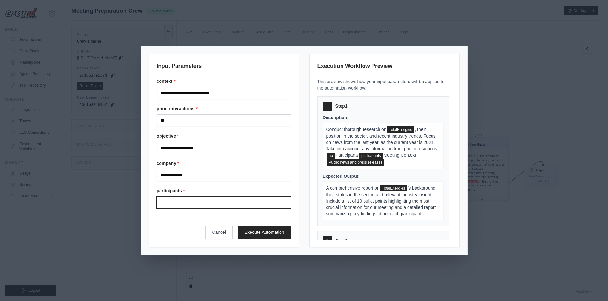
click at [228, 202] on input "Participants" at bounding box center [224, 203] width 134 height 12
click at [236, 203] on input "Participants" at bounding box center [224, 203] width 134 height 12
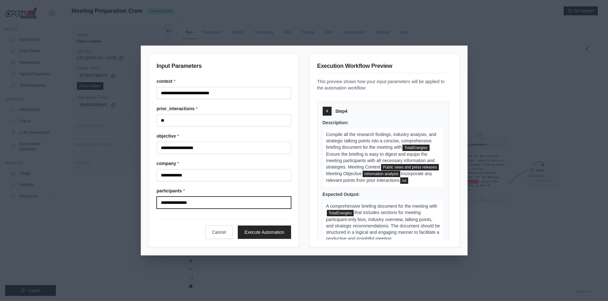
scroll to position [436, 0]
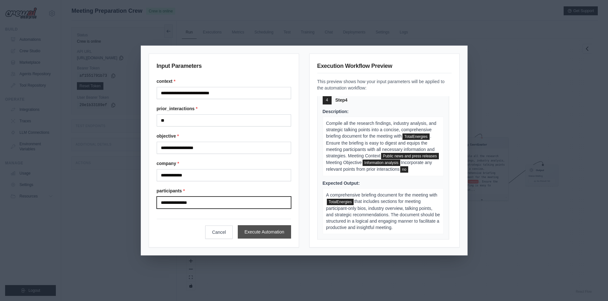
type input "**********"
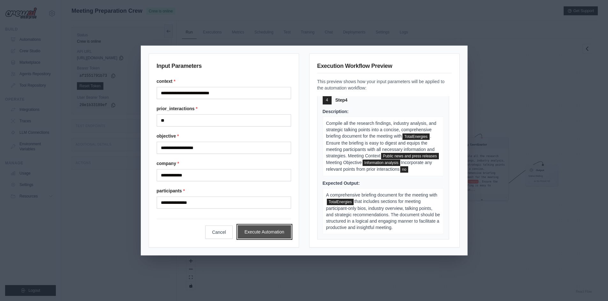
click at [262, 232] on button "Execute Automation" at bounding box center [264, 231] width 53 height 13
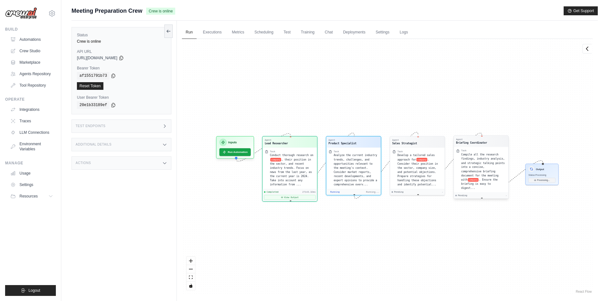
scroll to position [115, 0]
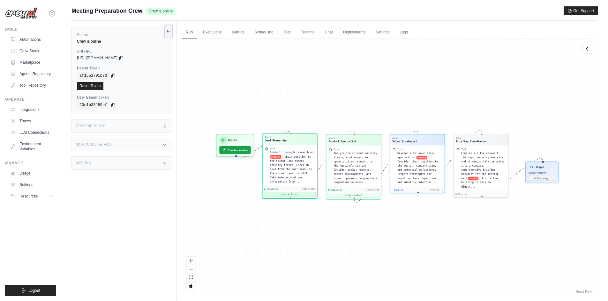
click at [286, 192] on button "View Output" at bounding box center [290, 194] width 52 height 5
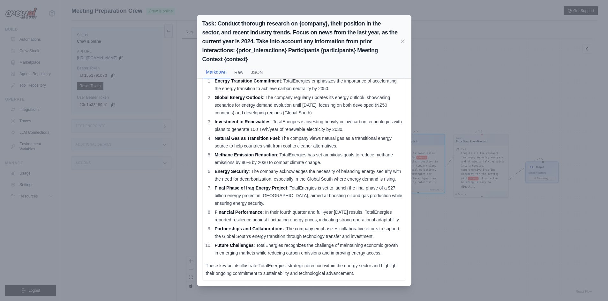
scroll to position [184, 0]
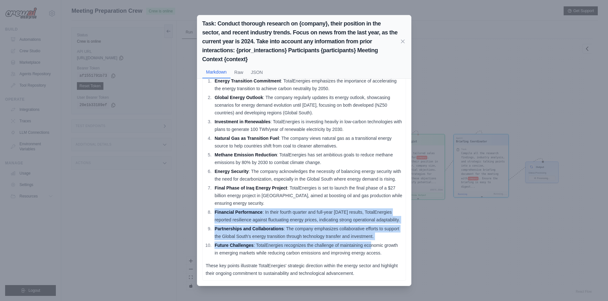
drag, startPoint x: 216, startPoint y: 207, endPoint x: 371, endPoint y: 249, distance: 160.7
click at [371, 249] on ol "Energy Transition Commitment : TotalEnergies emphasizes the importance of accel…" at bounding box center [304, 167] width 196 height 180
drag, startPoint x: 402, startPoint y: 40, endPoint x: 402, endPoint y: 43, distance: 3.5
click at [402, 40] on icon at bounding box center [402, 41] width 6 height 6
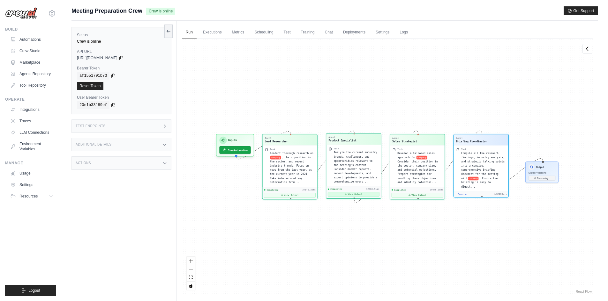
click at [354, 194] on button "View Output" at bounding box center [354, 194] width 52 height 5
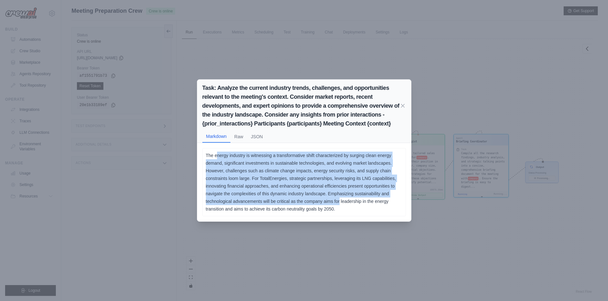
drag, startPoint x: 216, startPoint y: 152, endPoint x: 342, endPoint y: 199, distance: 133.8
click at [340, 201] on p "The energy industry is witnessing a transformative shift characterized by surgi…" at bounding box center [304, 182] width 196 height 61
click at [338, 174] on p "The energy industry is witnessing a transformative shift characterized by surgi…" at bounding box center [304, 182] width 196 height 61
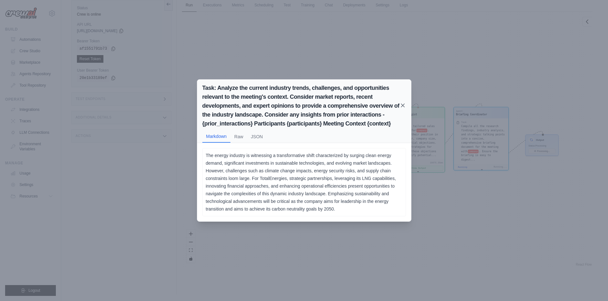
click at [403, 105] on icon at bounding box center [402, 105] width 6 height 6
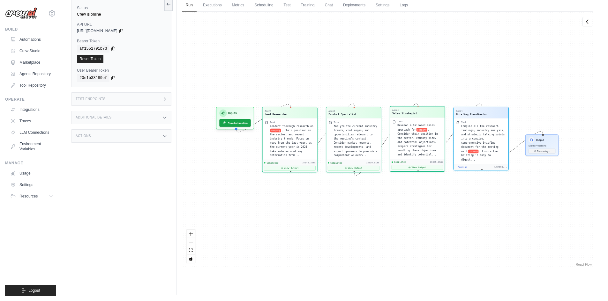
click at [415, 129] on span "Develop a tailored sales approach for" at bounding box center [415, 127] width 37 height 7
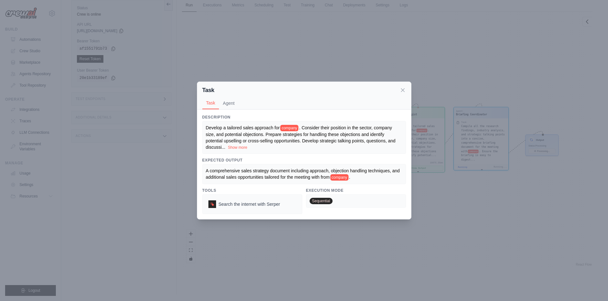
scroll to position [4135, 0]
click at [403, 90] on icon at bounding box center [402, 89] width 3 height 3
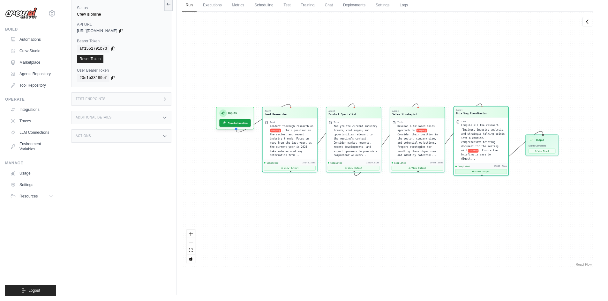
click at [483, 169] on button "View Output" at bounding box center [481, 171] width 52 height 5
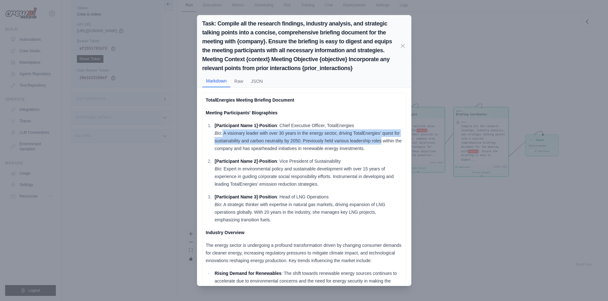
drag, startPoint x: 222, startPoint y: 133, endPoint x: 388, endPoint y: 140, distance: 165.7
click at [388, 141] on p "[Participant Name 1] - Position : Chief Executive Officer, TotalEnergies Bio : …" at bounding box center [308, 137] width 188 height 31
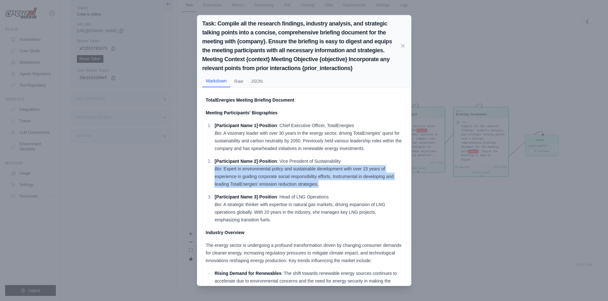
drag, startPoint x: 212, startPoint y: 167, endPoint x: 326, endPoint y: 185, distance: 115.7
click at [327, 185] on ol "[Participant Name 1] - Position : Chief Executive Officer, TotalEnergies Bio : …" at bounding box center [304, 173] width 196 height 102
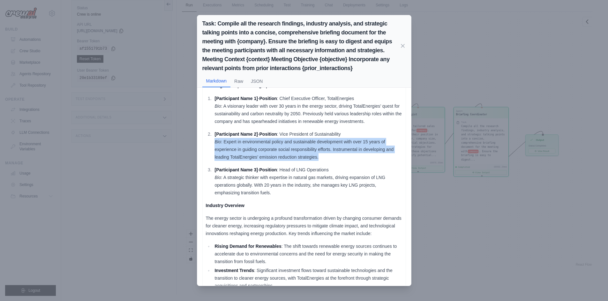
scroll to position [64, 0]
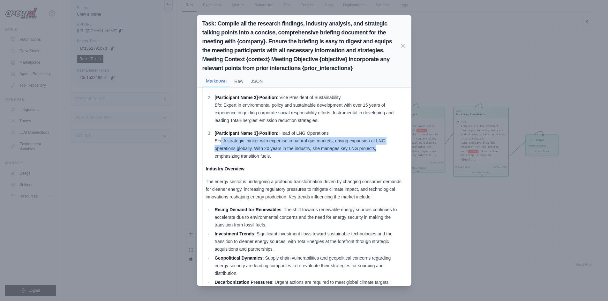
drag, startPoint x: 221, startPoint y: 145, endPoint x: 379, endPoint y: 147, distance: 157.6
click at [378, 148] on p "[Participant Name 3] - Position : Head of LNG Operations Bio : A strategic thin…" at bounding box center [308, 144] width 188 height 31
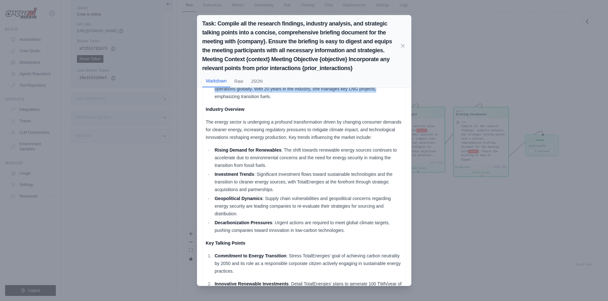
scroll to position [159, 0]
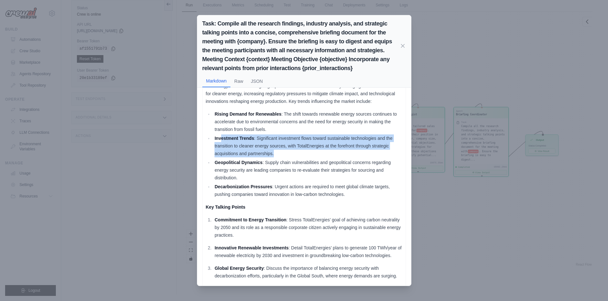
drag, startPoint x: 253, startPoint y: 148, endPoint x: 336, endPoint y: 159, distance: 83.9
click at [336, 158] on li "Investment Trends : Significant investment flows toward sustainable technologie…" at bounding box center [307, 146] width 189 height 23
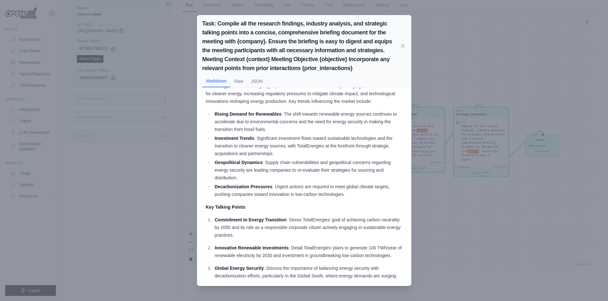
click at [330, 174] on li "Geopolitical Dynamics : Supply chain vulnerabilities and geopolitical concerns …" at bounding box center [307, 170] width 189 height 23
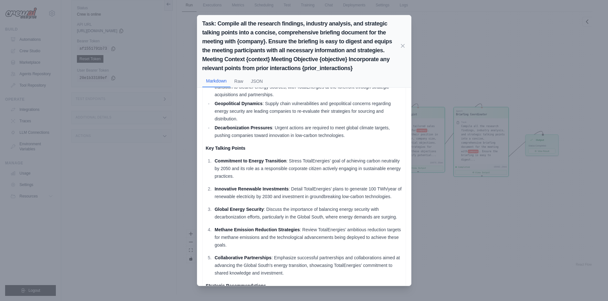
scroll to position [287, 0]
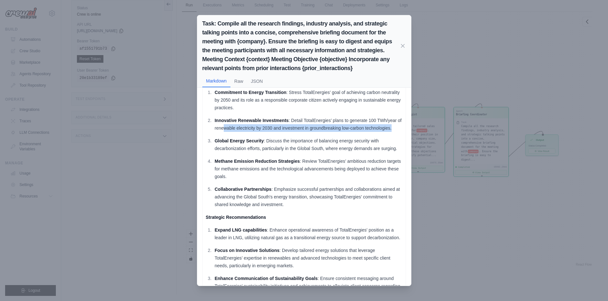
drag, startPoint x: 231, startPoint y: 135, endPoint x: 381, endPoint y: 141, distance: 150.3
click at [381, 141] on ol "Commitment to Energy Transition : Stress TotalEnergies’ goal of achieving carbo…" at bounding box center [304, 149] width 196 height 120
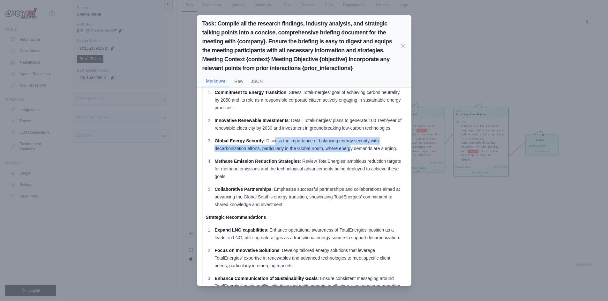
drag, startPoint x: 276, startPoint y: 150, endPoint x: 351, endPoint y: 156, distance: 75.2
click at [351, 152] on p "Global Energy Security : Discuss the importance of balancing energy security wi…" at bounding box center [308, 144] width 188 height 15
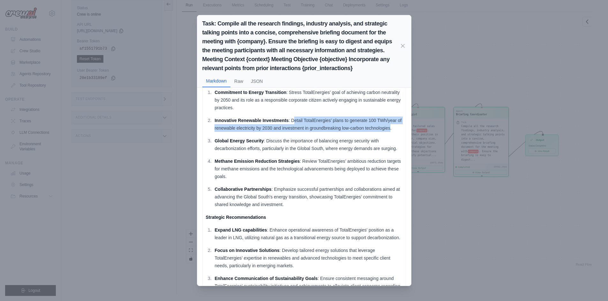
drag, startPoint x: 320, startPoint y: 129, endPoint x: 395, endPoint y: 135, distance: 75.1
click at [395, 132] on p "Innovative Renewable Investments : Detail TotalEnergies’ plans to generate 100 …" at bounding box center [308, 124] width 188 height 15
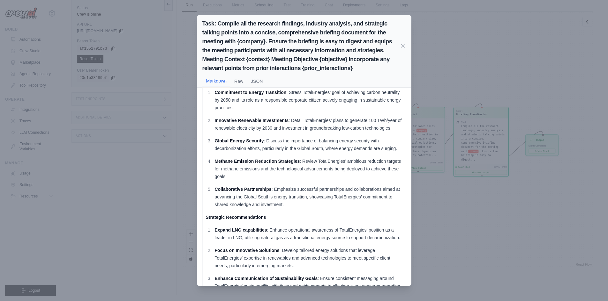
click at [366, 150] on p "Global Energy Security : Discuss the importance of balancing energy security wi…" at bounding box center [308, 144] width 188 height 15
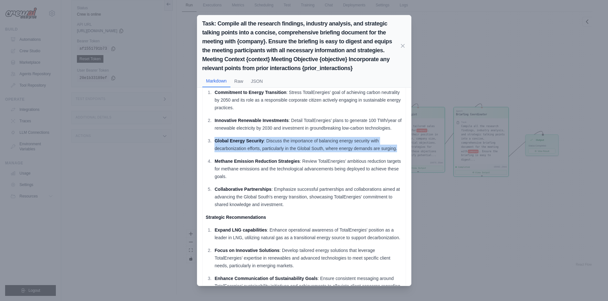
drag, startPoint x: 211, startPoint y: 147, endPoint x: 396, endPoint y: 159, distance: 185.7
click at [397, 159] on div "TotalEnergies Meeting Briefing Document Meeting Participants' Biographies [Part…" at bounding box center [303, 112] width 203 height 613
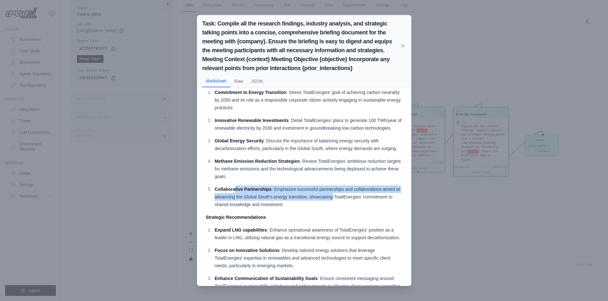
drag, startPoint x: 236, startPoint y: 199, endPoint x: 343, endPoint y: 202, distance: 107.2
click at [343, 202] on p "Collaborative Partnerships : Emphasize successful partnerships and collaboratio…" at bounding box center [308, 197] width 188 height 23
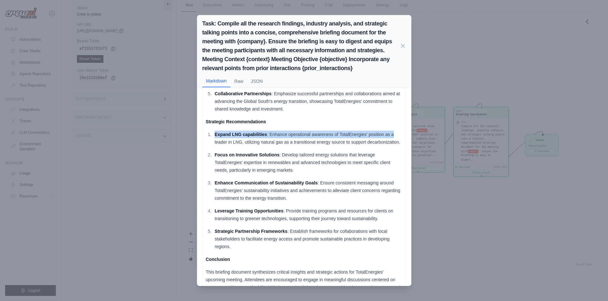
drag, startPoint x: 215, startPoint y: 144, endPoint x: 393, endPoint y: 141, distance: 178.3
click at [393, 141] on p "Expand LNG capabilities : Enhance operational awareness of TotalEnergies' posit…" at bounding box center [308, 138] width 188 height 15
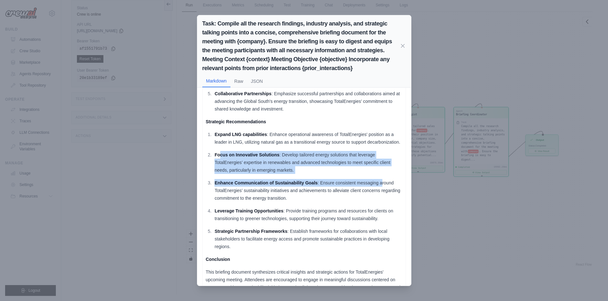
drag, startPoint x: 221, startPoint y: 171, endPoint x: 381, endPoint y: 196, distance: 162.1
click at [381, 196] on ol "Expand LNG capabilities : Enhance operational awareness of TotalEnergies' posit…" at bounding box center [304, 191] width 196 height 120
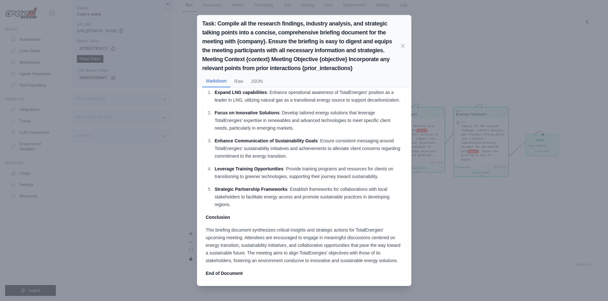
click at [298, 165] on p "Leverage Training Opportunities : Provide training programs and resources for c…" at bounding box center [308, 172] width 188 height 15
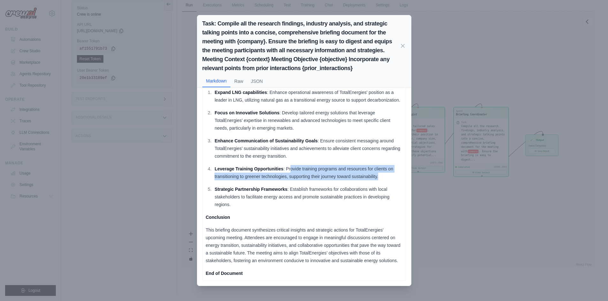
drag, startPoint x: 291, startPoint y: 165, endPoint x: 388, endPoint y: 174, distance: 97.1
click at [388, 174] on p "Leverage Training Opportunities : Provide training programs and resources for c…" at bounding box center [308, 172] width 188 height 15
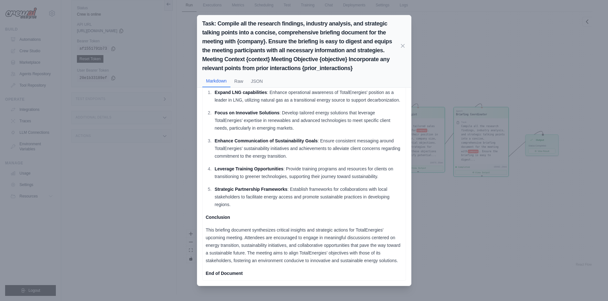
click at [354, 186] on p "Strategic Partnership Frameworks : Establish frameworks for collaborations with…" at bounding box center [308, 197] width 188 height 23
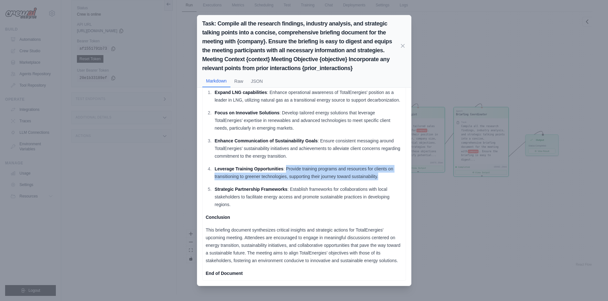
drag, startPoint x: 285, startPoint y: 164, endPoint x: 379, endPoint y: 173, distance: 93.8
click at [380, 174] on p "Leverage Training Opportunities : Provide training programs and resources for c…" at bounding box center [308, 172] width 188 height 15
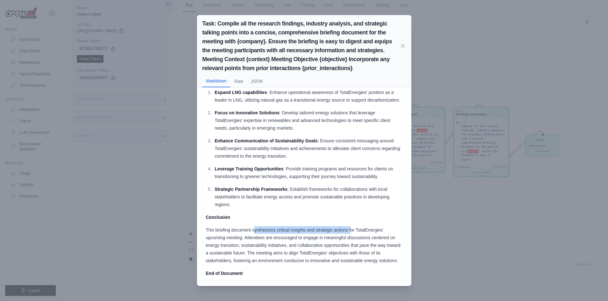
drag, startPoint x: 254, startPoint y: 221, endPoint x: 401, endPoint y: 162, distance: 158.8
click at [404, 46] on icon at bounding box center [402, 45] width 6 height 6
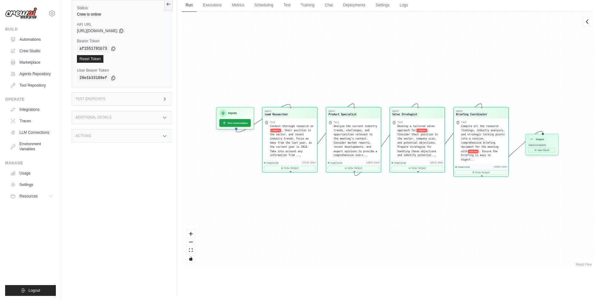
click at [540, 149] on button "View Result" at bounding box center [541, 150] width 27 height 5
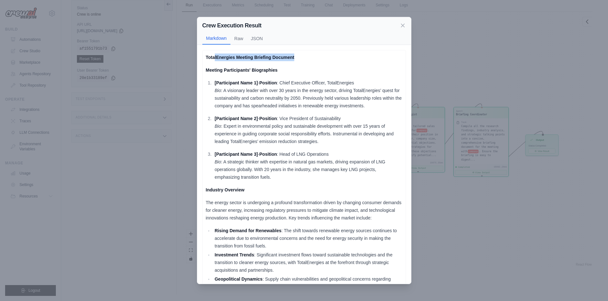
drag, startPoint x: 214, startPoint y: 58, endPoint x: 314, endPoint y: 63, distance: 100.6
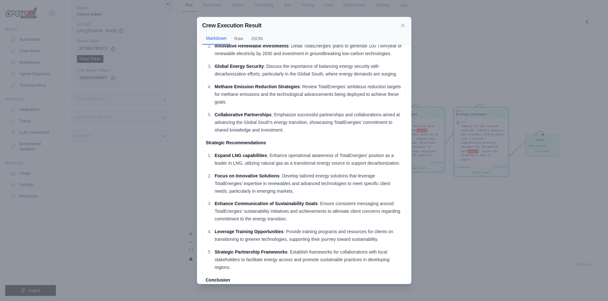
scroll to position [407, 0]
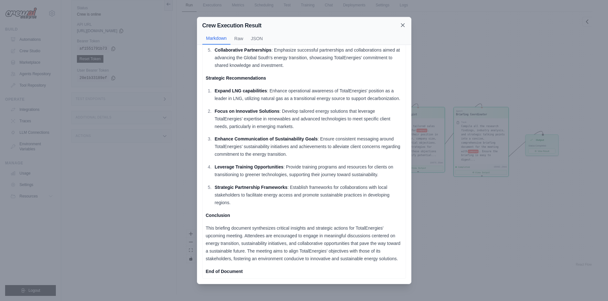
click at [402, 23] on icon at bounding box center [402, 25] width 6 height 6
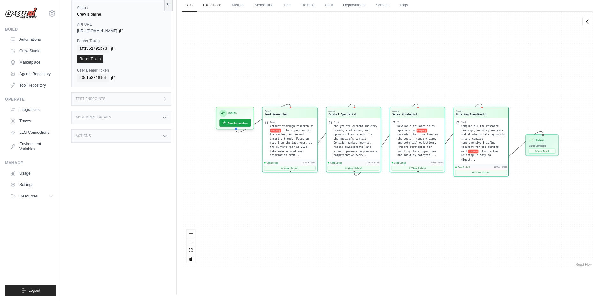
click at [216, 4] on link "Executions" at bounding box center [212, 5] width 26 height 13
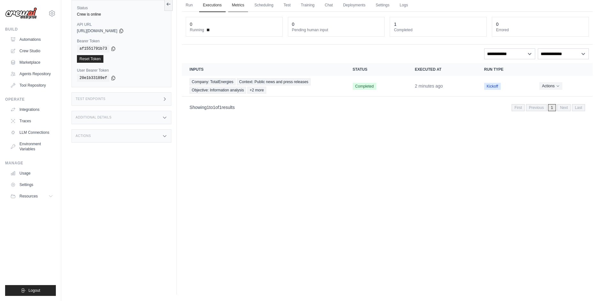
click at [241, 6] on link "Metrics" at bounding box center [238, 5] width 20 height 13
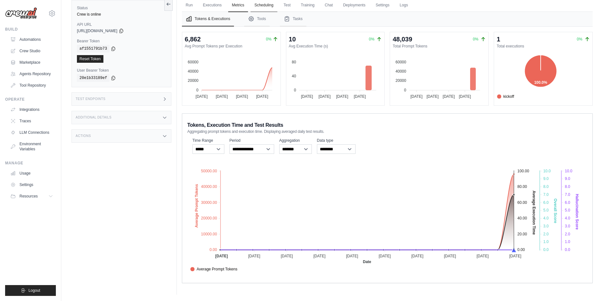
click at [269, 8] on link "Scheduling" at bounding box center [263, 5] width 26 height 13
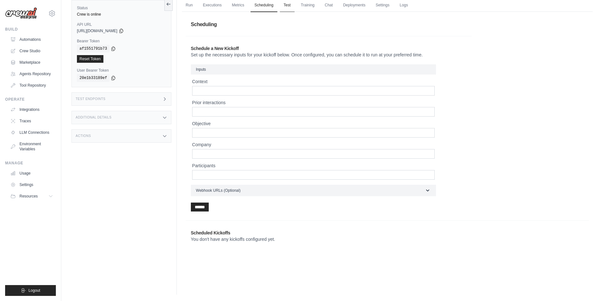
click at [285, 10] on link "Test" at bounding box center [287, 5] width 15 height 13
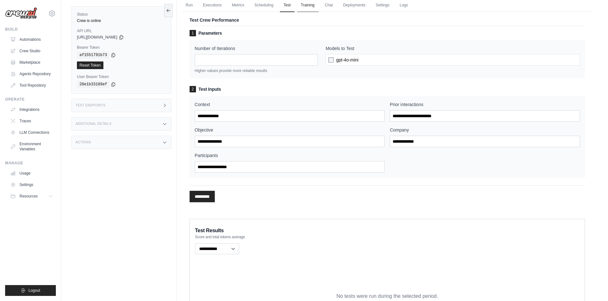
click at [302, 7] on link "Training" at bounding box center [307, 5] width 21 height 13
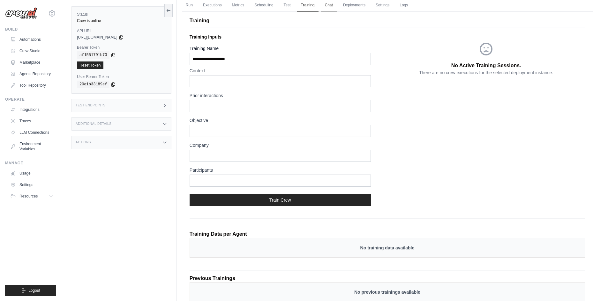
click at [331, 7] on link "Chat" at bounding box center [329, 5] width 16 height 13
click at [328, 5] on link "Chat" at bounding box center [329, 5] width 16 height 13
click at [354, 6] on link "Deployments" at bounding box center [354, 5] width 30 height 13
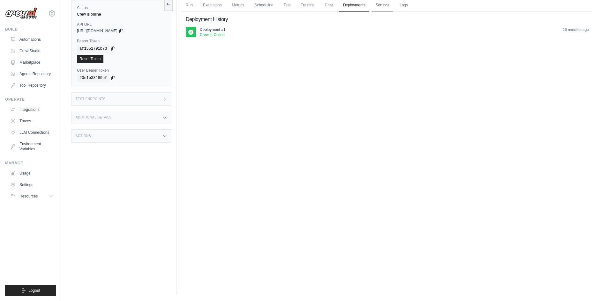
click at [381, 9] on link "Settings" at bounding box center [382, 5] width 21 height 13
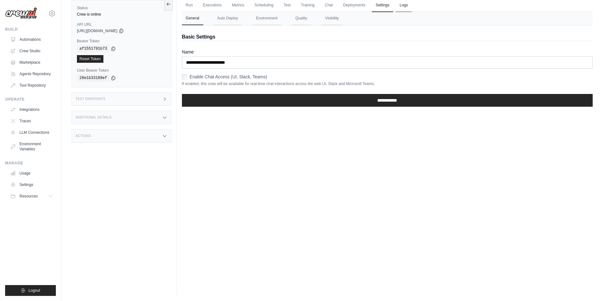
click at [405, 7] on link "Logs" at bounding box center [403, 5] width 16 height 13
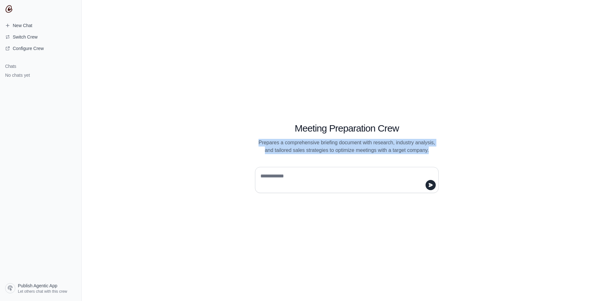
drag, startPoint x: 259, startPoint y: 142, endPoint x: 437, endPoint y: 151, distance: 178.2
click at [437, 151] on p "Prepares a comprehensive briefing document with research, industry analysis, an…" at bounding box center [347, 146] width 184 height 15
